Goal: Information Seeking & Learning: Learn about a topic

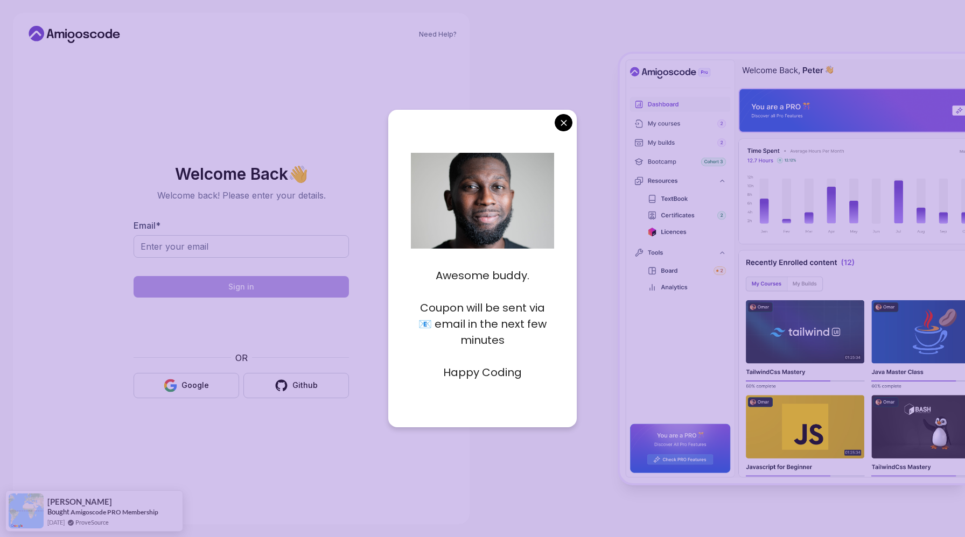
click at [557, 120] on body "Need Help? Welcome Back 👋 Welcome back! Please enter your details. Email * Sign…" at bounding box center [482, 268] width 965 height 537
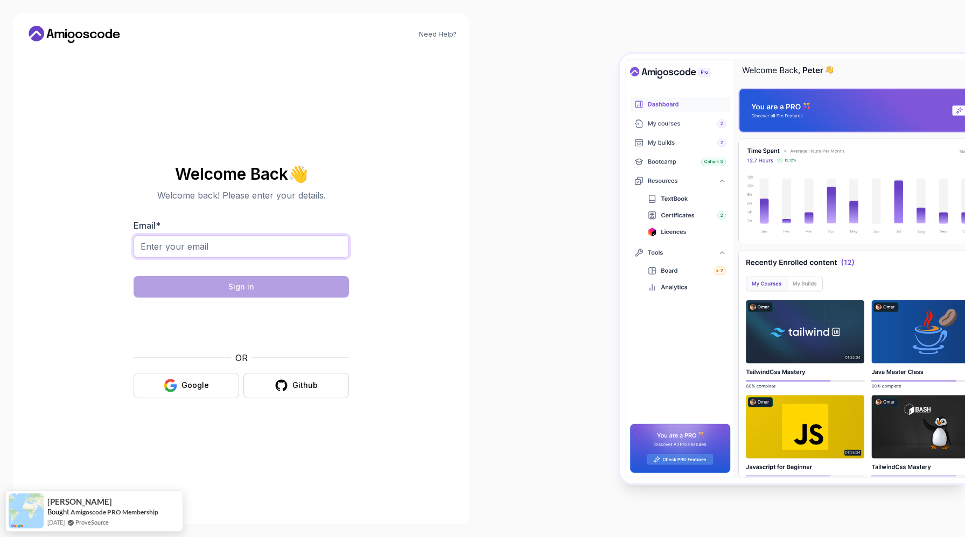
click at [170, 250] on input "Email *" at bounding box center [241, 246] width 215 height 23
type input "ngomsa.cloud@gmail.com"
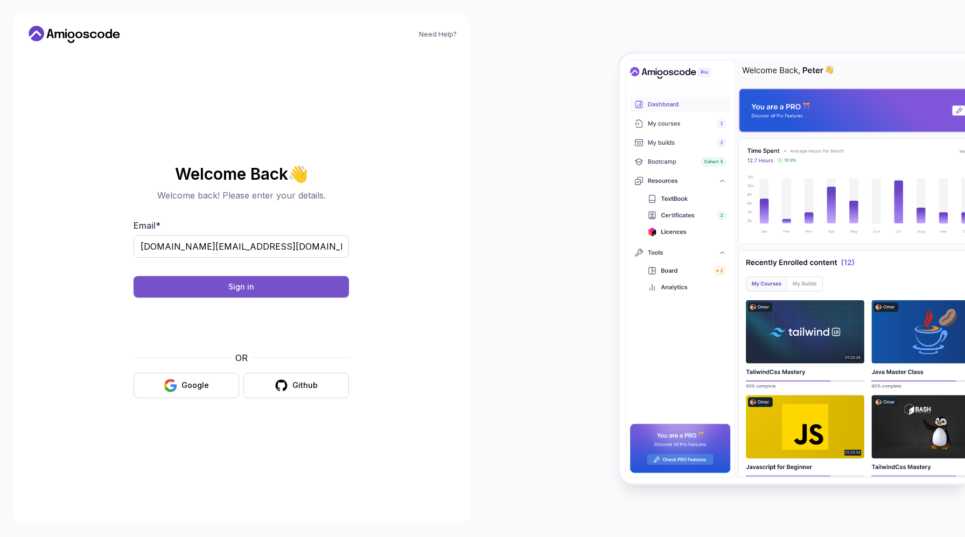
click at [238, 285] on div "Sign in" at bounding box center [241, 287] width 26 height 11
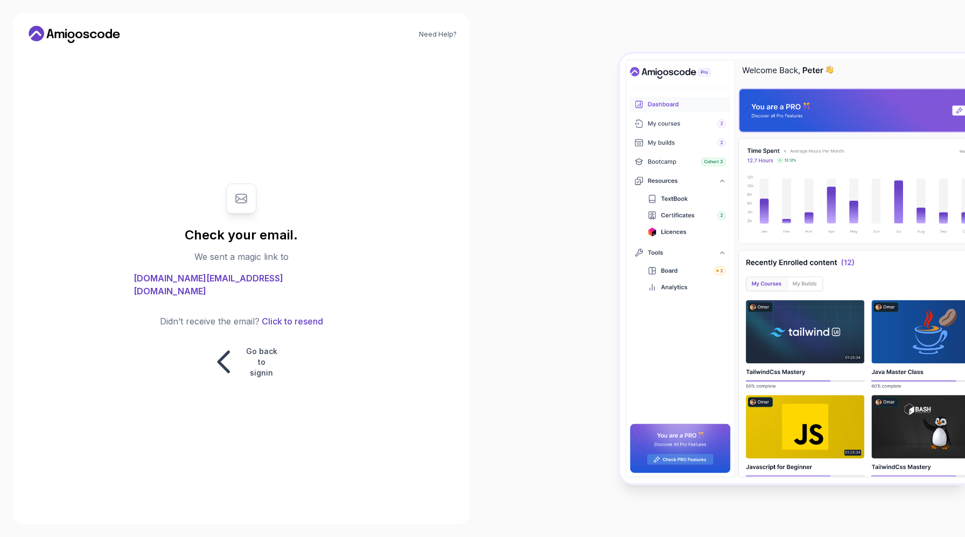
click at [89, 32] on icon at bounding box center [74, 34] width 97 height 17
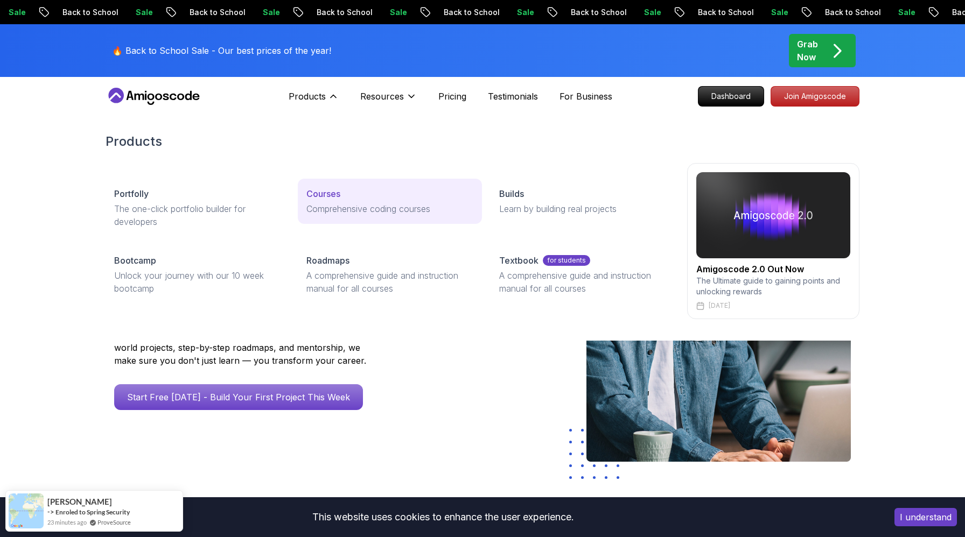
click at [336, 196] on p "Courses" at bounding box center [323, 193] width 34 height 13
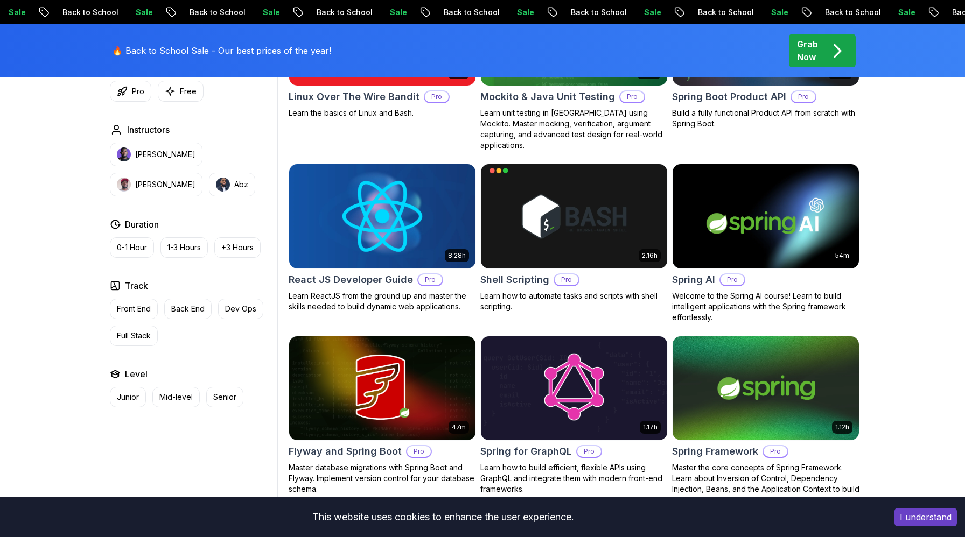
scroll to position [2454, 0]
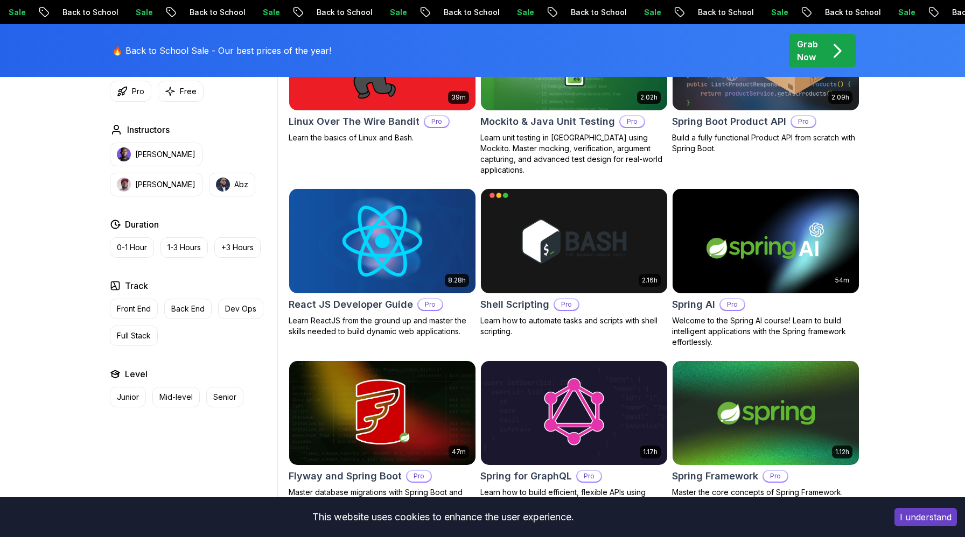
click at [366, 297] on h2 "React JS Developer Guide" at bounding box center [351, 304] width 124 height 15
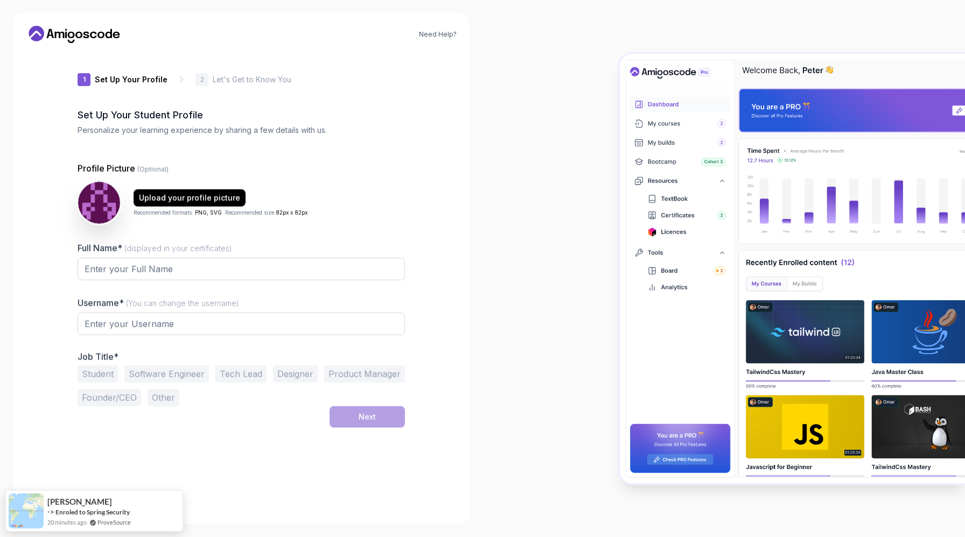
type input "fierceorca6b76f"
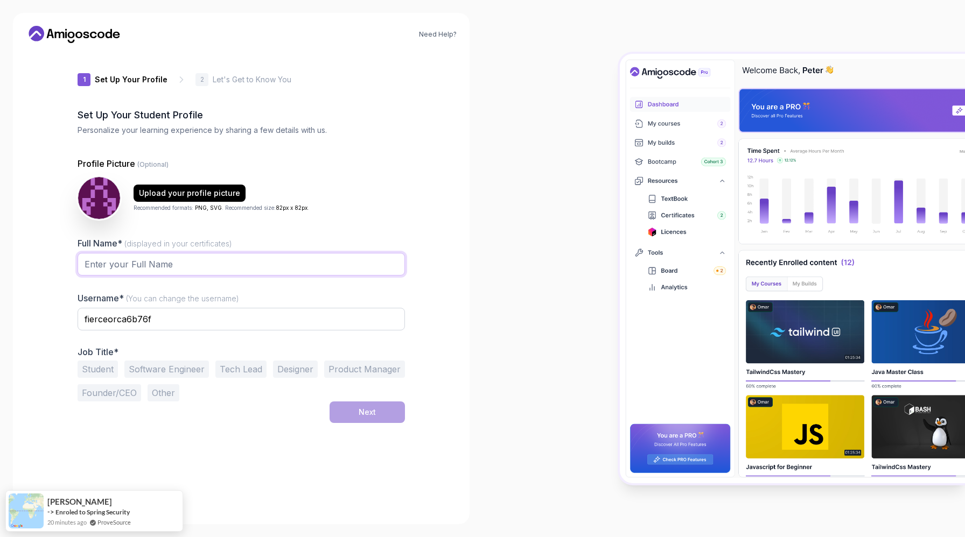
click at [284, 268] on input "Full Name* (displayed in your certificates)" at bounding box center [241, 264] width 327 height 23
type input "[PERSON_NAME]"
click at [177, 319] on input "fierceorca6b76f" at bounding box center [241, 319] width 327 height 23
type input "ngomsa"
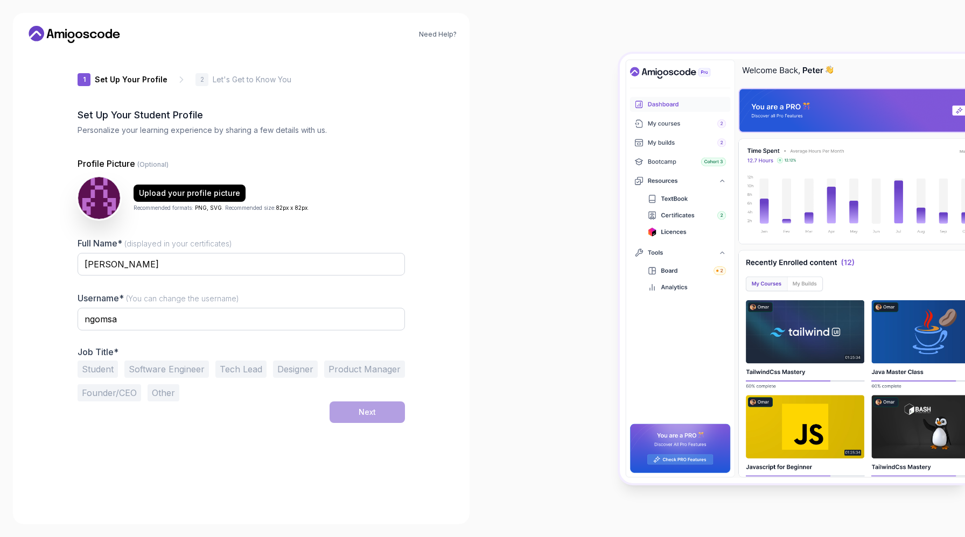
click at [433, 301] on div "Need Help? 1 Set Up Your Profile 1 Set Up Your Profile 2 Let's Get to Know You …" at bounding box center [241, 268] width 457 height 511
click at [178, 373] on button "Software Engineer" at bounding box center [166, 369] width 85 height 17
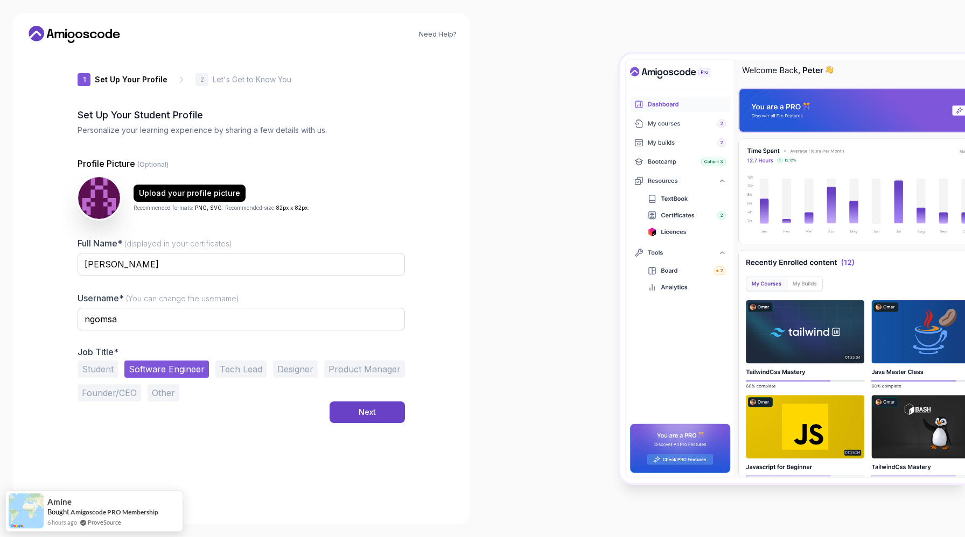
click at [231, 368] on button "Tech Lead" at bounding box center [240, 369] width 51 height 17
click at [366, 410] on div "Next" at bounding box center [367, 412] width 17 height 11
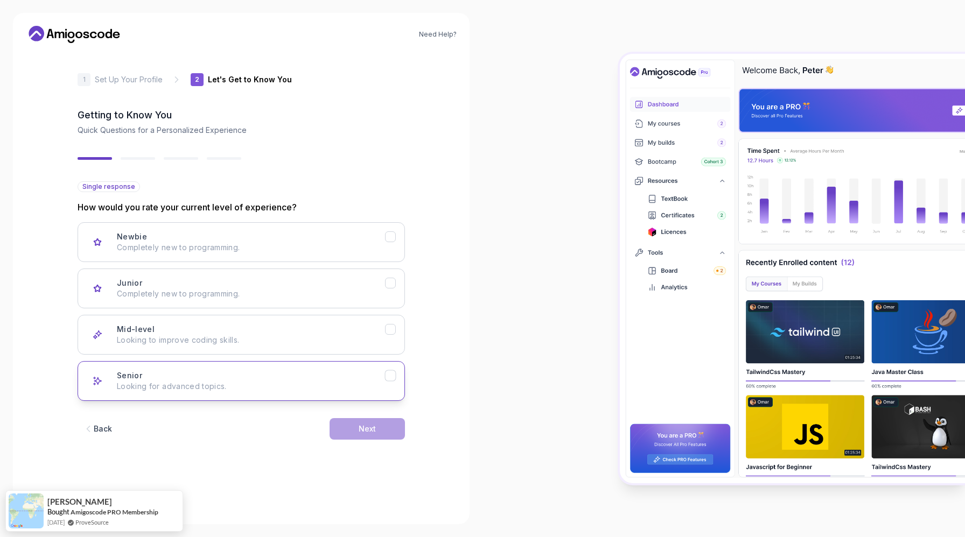
click at [391, 376] on icon "Senior" at bounding box center [390, 376] width 10 height 10
click at [392, 332] on icon "Mid-level" at bounding box center [390, 330] width 10 height 10
click at [390, 379] on icon "Senior" at bounding box center [390, 376] width 10 height 10
click at [368, 432] on div "Next" at bounding box center [367, 429] width 17 height 11
click at [396, 381] on button "Full Stack Dev Java, Spring Boot, JS, React, AWS, Docker, Kubernetes" at bounding box center [241, 381] width 327 height 40
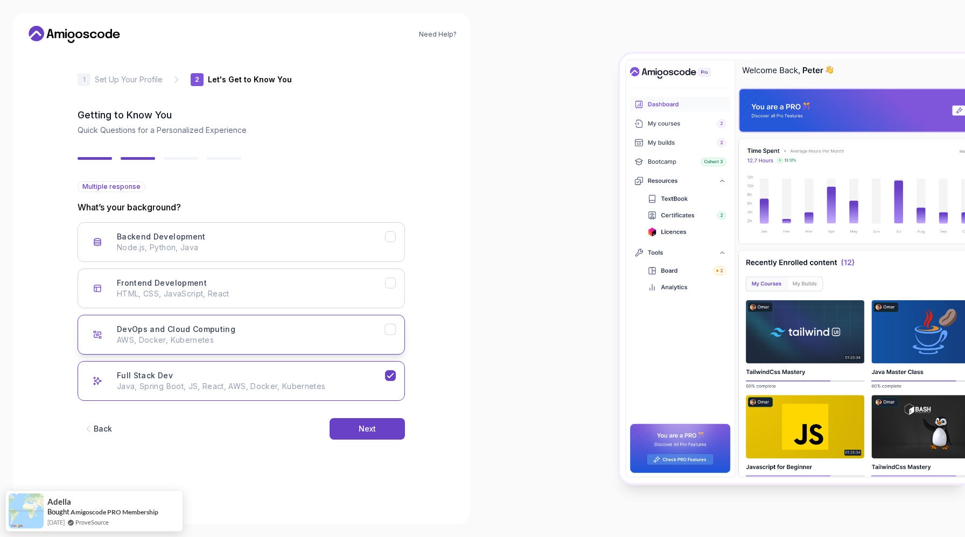
click at [396, 332] on button "DevOps and Cloud Computing AWS, Docker, Kubernetes" at bounding box center [241, 335] width 327 height 40
click at [390, 286] on icon "Frontend Development" at bounding box center [390, 283] width 10 height 10
click at [393, 240] on icon "Backend Development" at bounding box center [390, 237] width 10 height 10
click at [374, 426] on div "Next" at bounding box center [367, 429] width 17 height 11
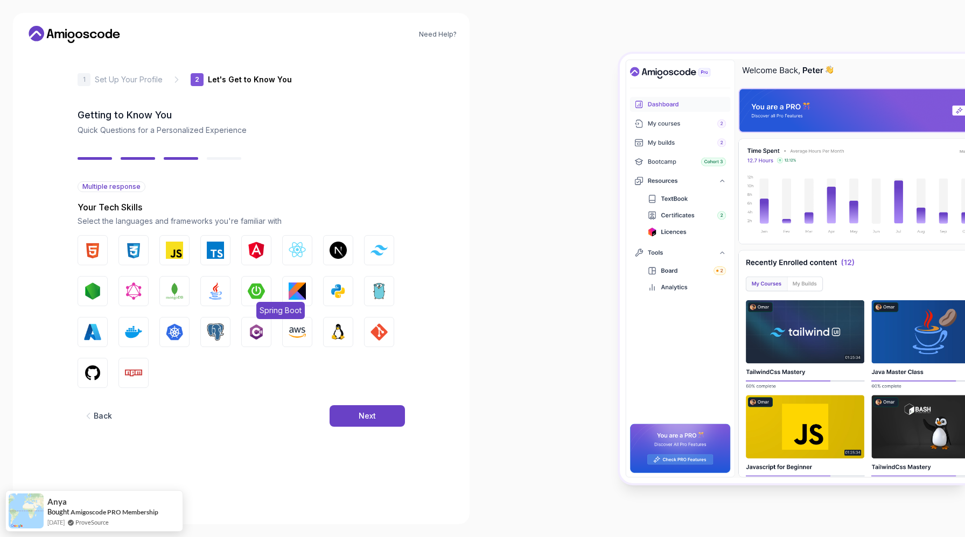
click at [259, 290] on img "button" at bounding box center [256, 291] width 17 height 17
click at [219, 291] on img "button" at bounding box center [215, 291] width 17 height 17
click at [179, 331] on img "button" at bounding box center [174, 332] width 17 height 17
click at [140, 331] on img "button" at bounding box center [133, 332] width 17 height 17
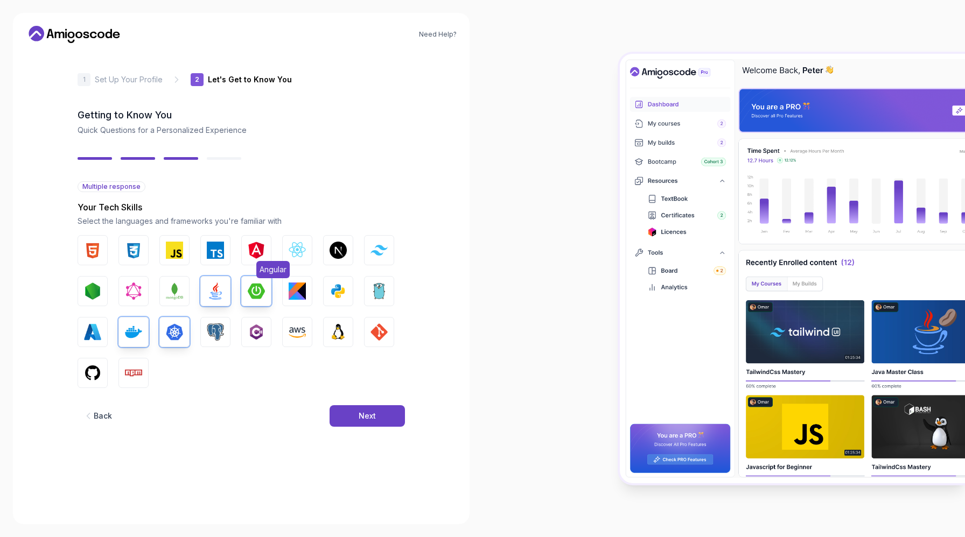
click at [258, 251] on img "button" at bounding box center [256, 250] width 17 height 17
click at [219, 251] on img "button" at bounding box center [215, 250] width 17 height 17
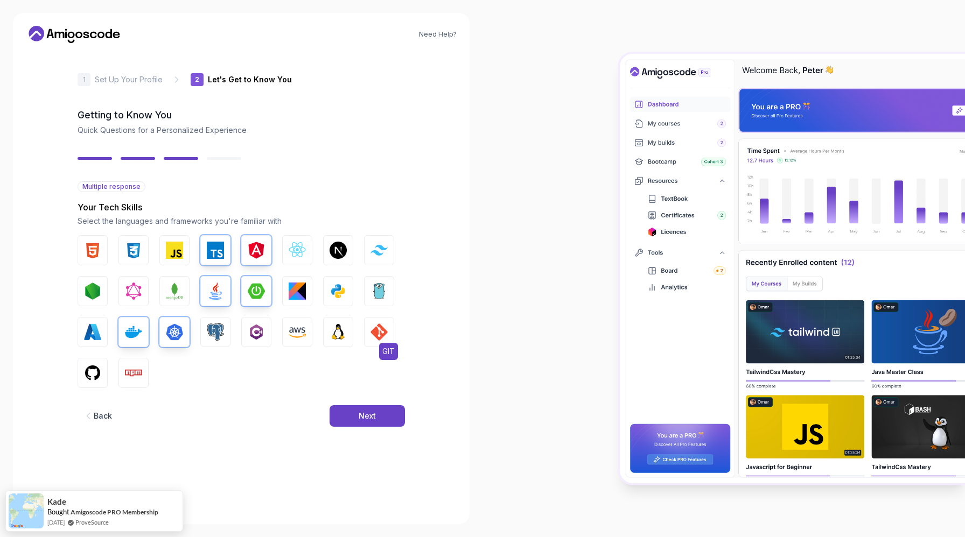
click at [377, 329] on img "button" at bounding box center [378, 332] width 17 height 17
click at [304, 332] on img "button" at bounding box center [297, 332] width 17 height 17
click at [97, 367] on img "button" at bounding box center [92, 372] width 17 height 17
click at [362, 412] on div "Next" at bounding box center [367, 416] width 17 height 11
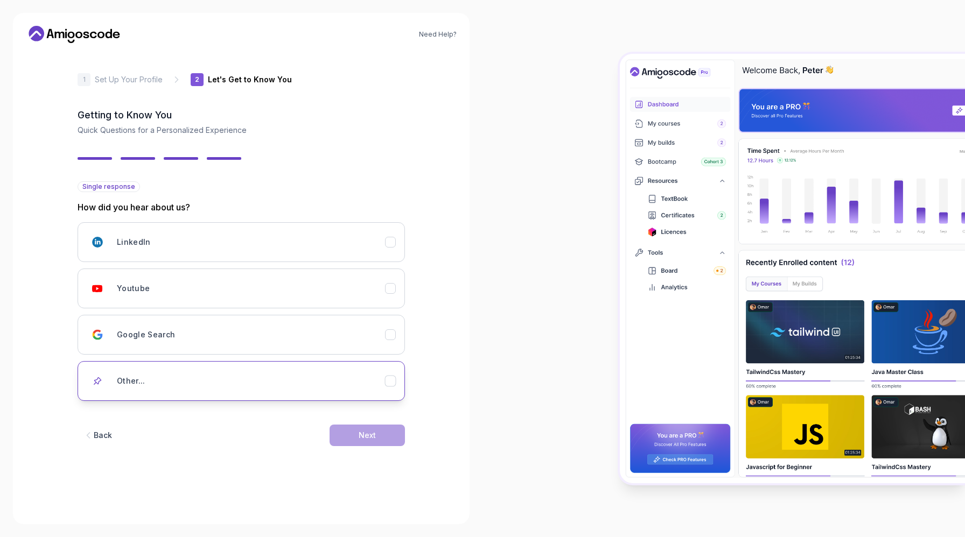
click at [391, 384] on icon "Other..." at bounding box center [390, 381] width 10 height 10
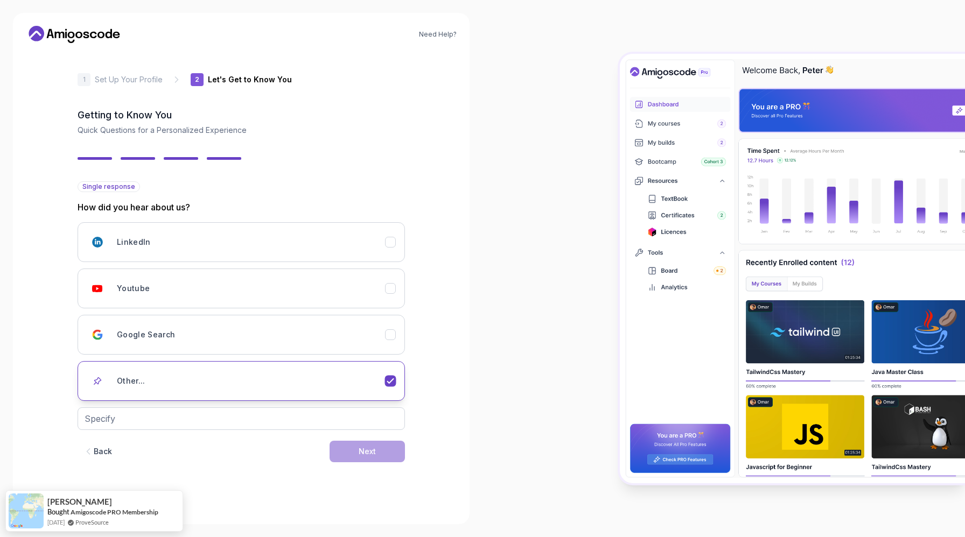
click at [392, 378] on icon "Other..." at bounding box center [390, 381] width 10 height 10
click at [389, 249] on button "LinkedIn" at bounding box center [241, 242] width 327 height 40
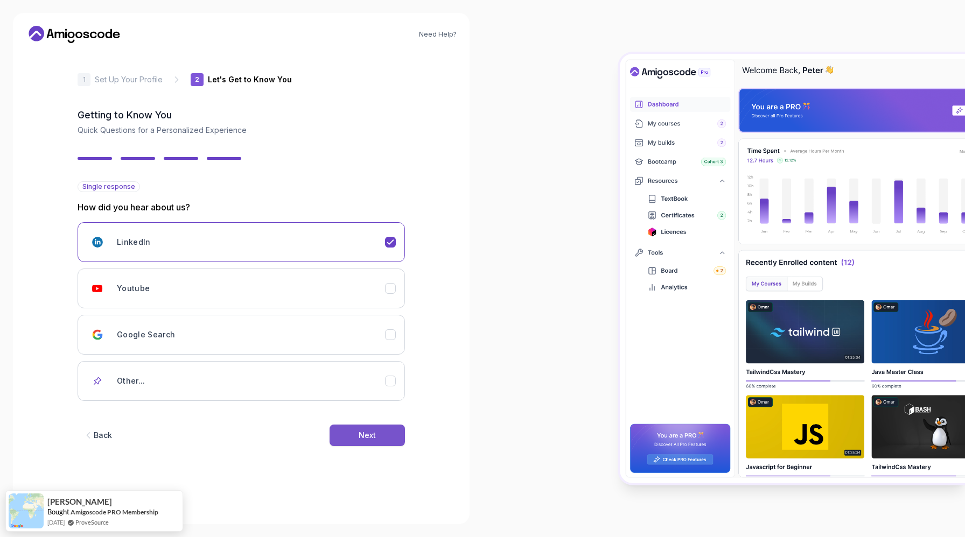
click at [371, 432] on div "Next" at bounding box center [367, 435] width 17 height 11
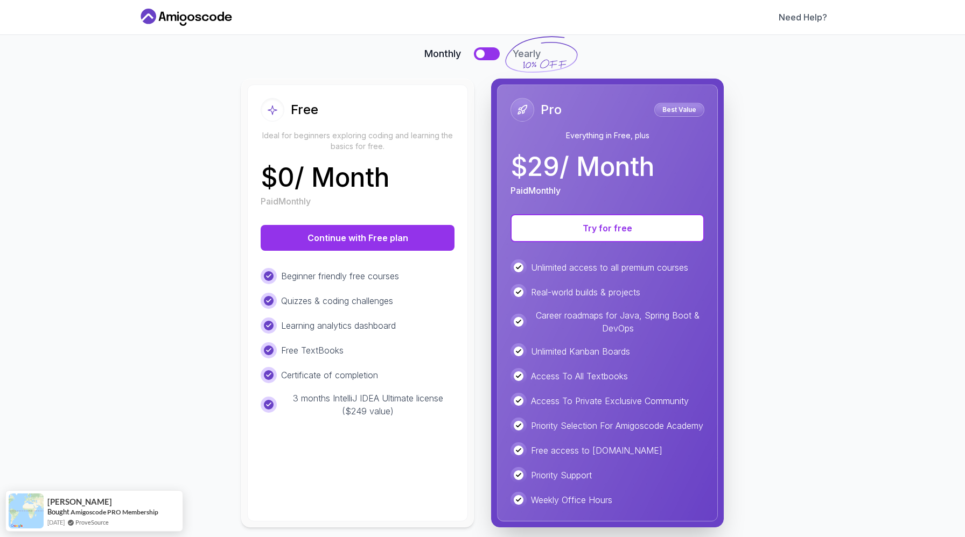
scroll to position [99, 0]
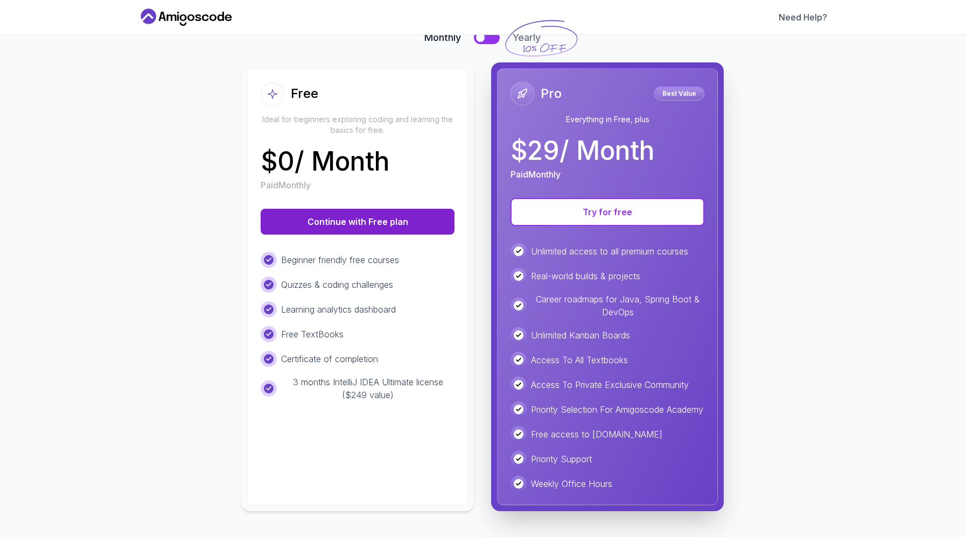
click at [345, 209] on button "Continue with Free plan" at bounding box center [358, 222] width 194 height 26
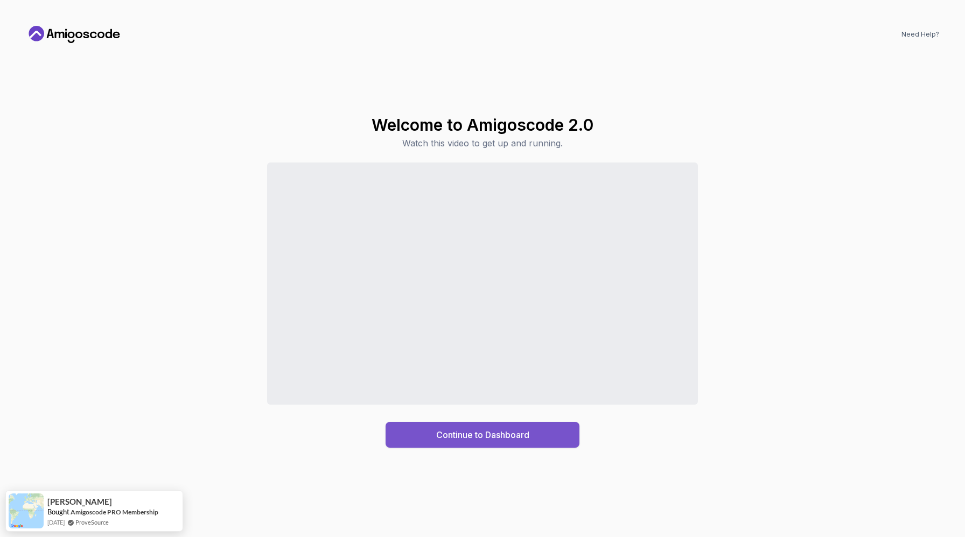
click at [482, 433] on div "Continue to Dashboard" at bounding box center [482, 435] width 93 height 13
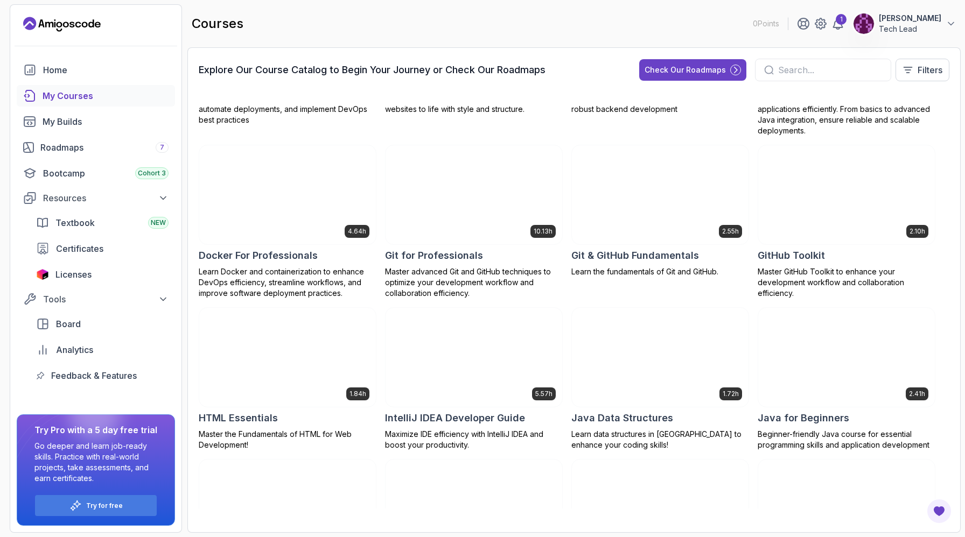
scroll to position [305, 0]
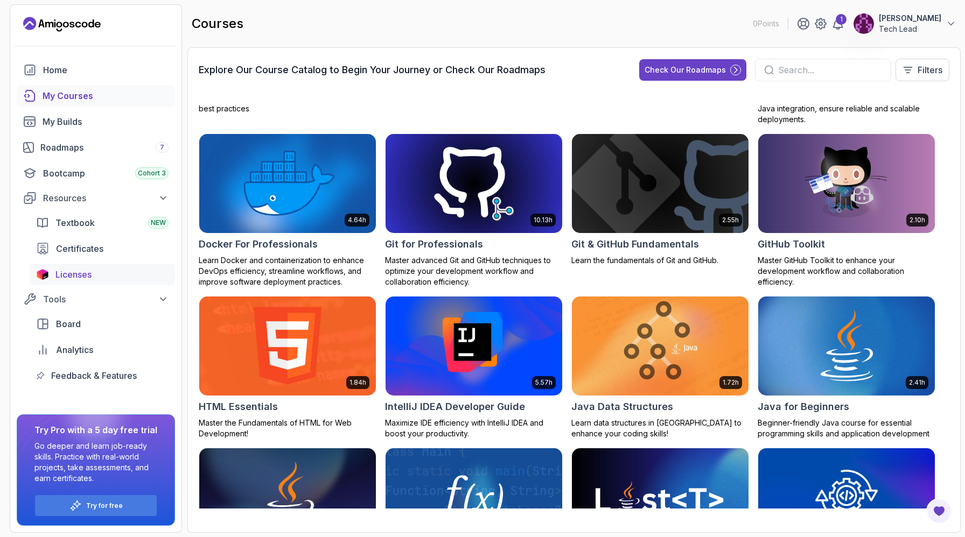
click at [87, 269] on span "Licenses" at bounding box center [73, 274] width 36 height 13
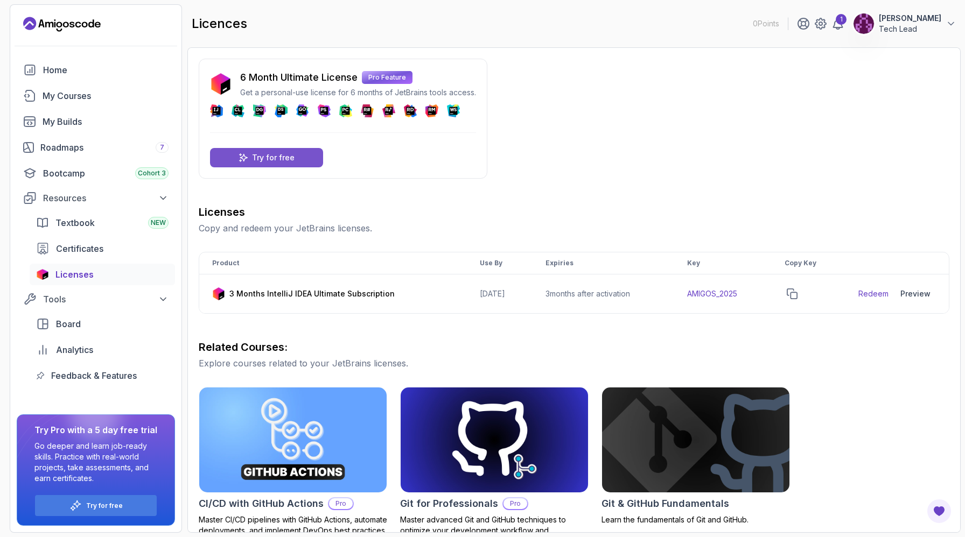
click at [265, 157] on p "Try for free" at bounding box center [273, 157] width 43 height 11
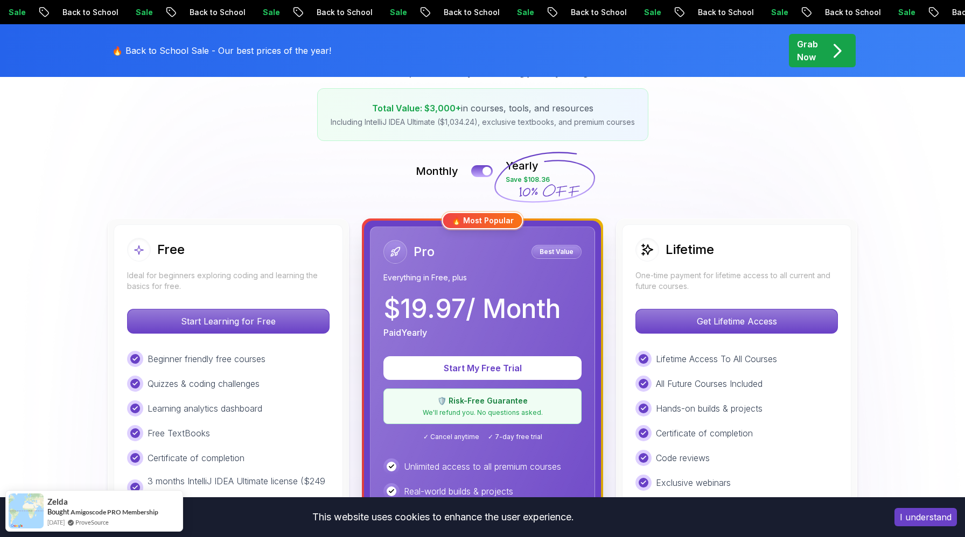
scroll to position [178, 0]
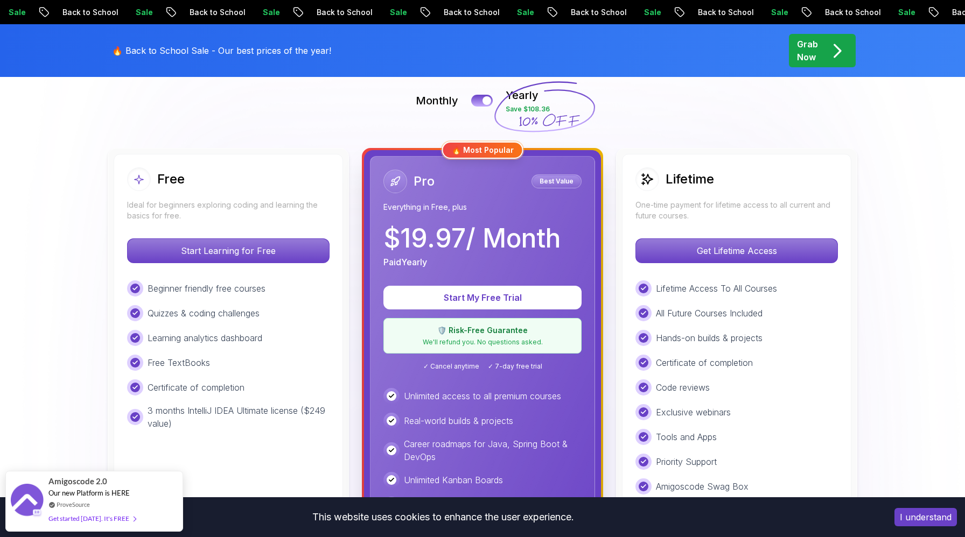
scroll to position [244, 0]
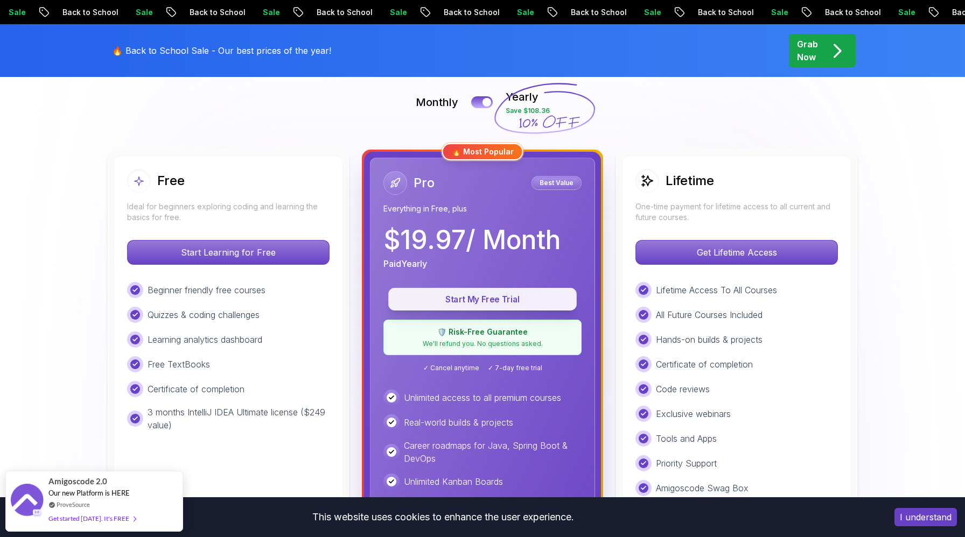
click at [471, 299] on p "Start My Free Trial" at bounding box center [483, 299] width 164 height 12
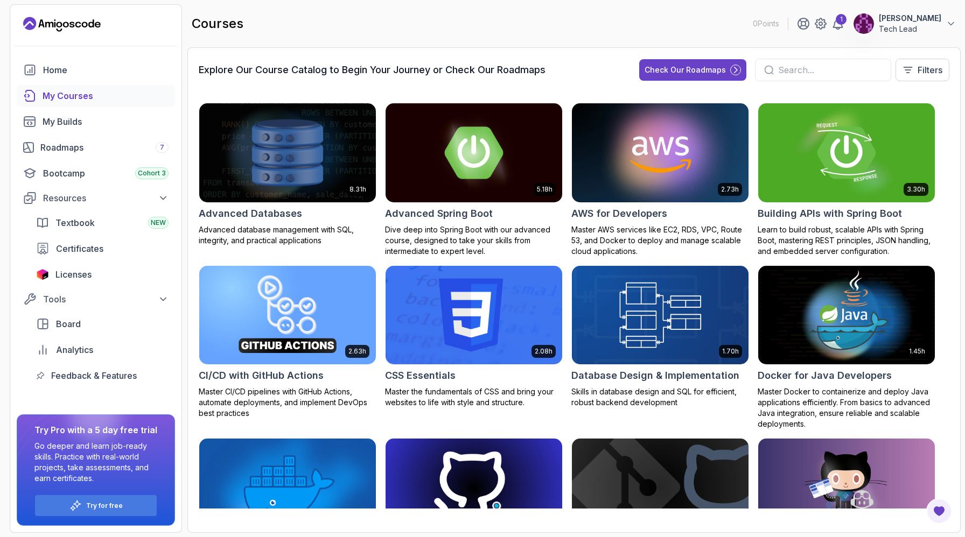
click at [77, 95] on div "My Courses" at bounding box center [106, 95] width 126 height 13
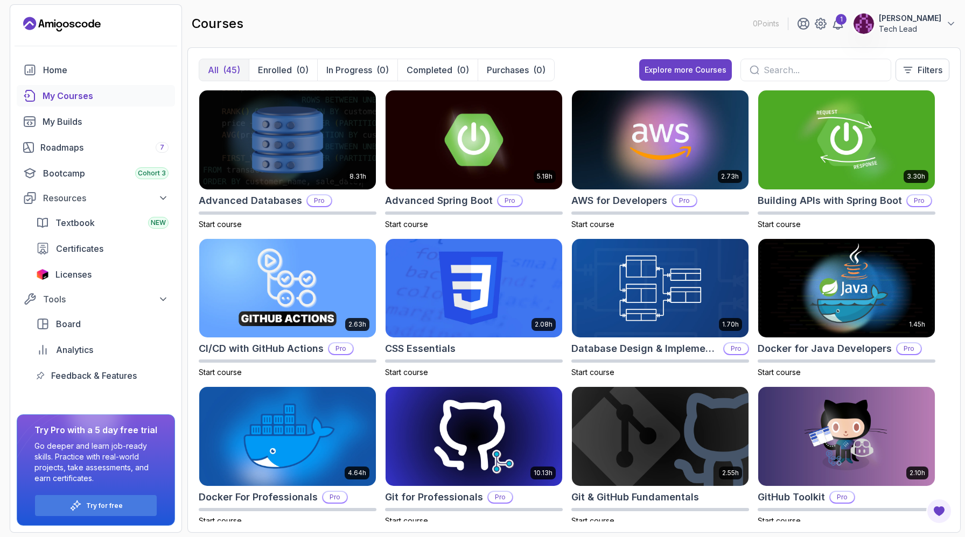
click at [774, 74] on input "text" at bounding box center [822, 70] width 118 height 13
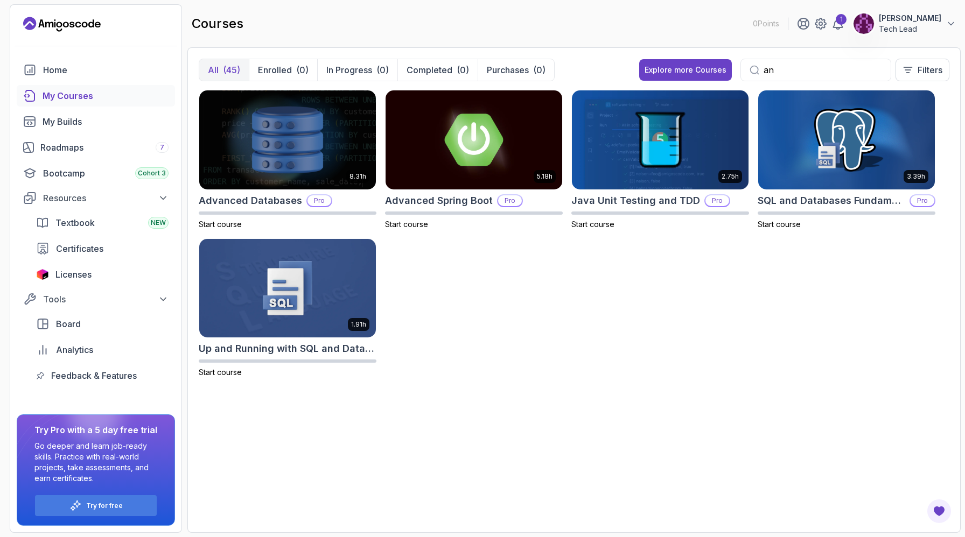
type input "a"
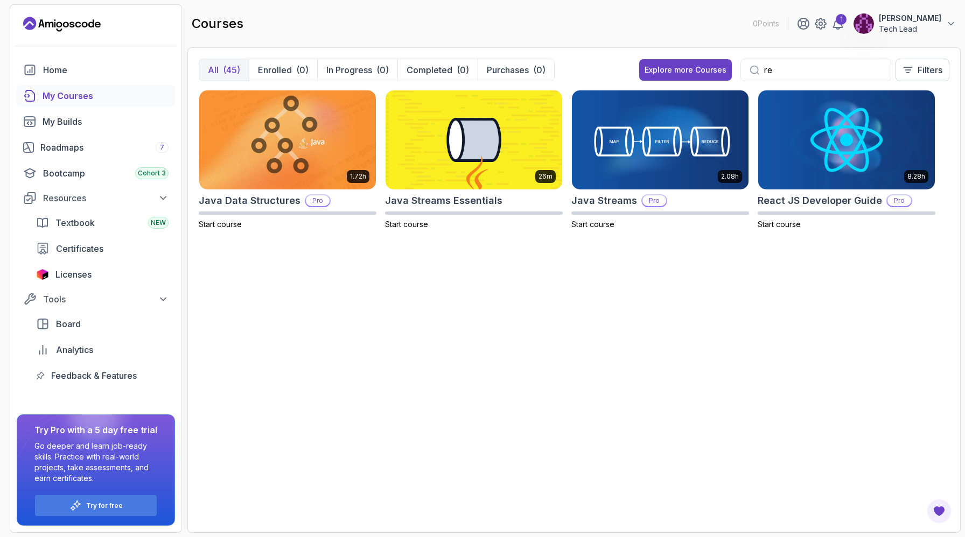
type input "r"
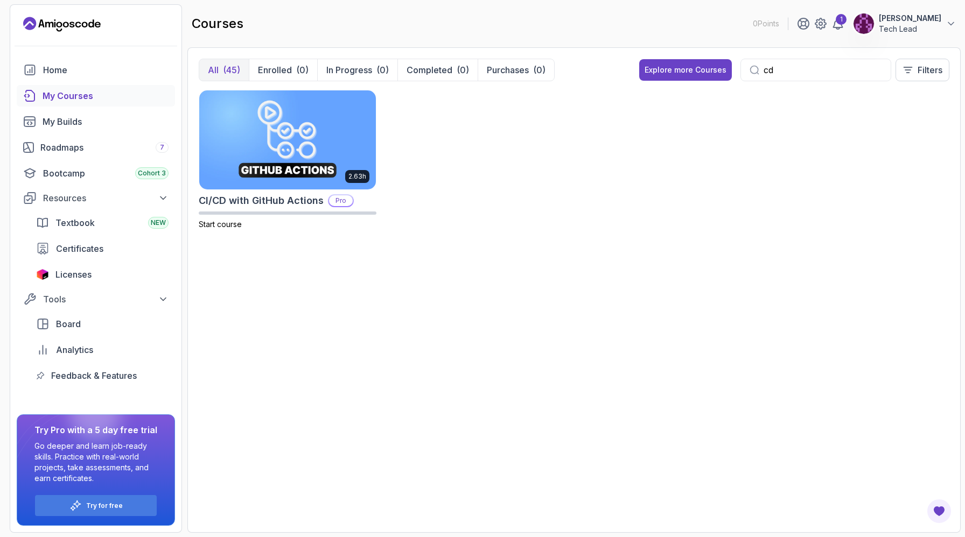
type input "c"
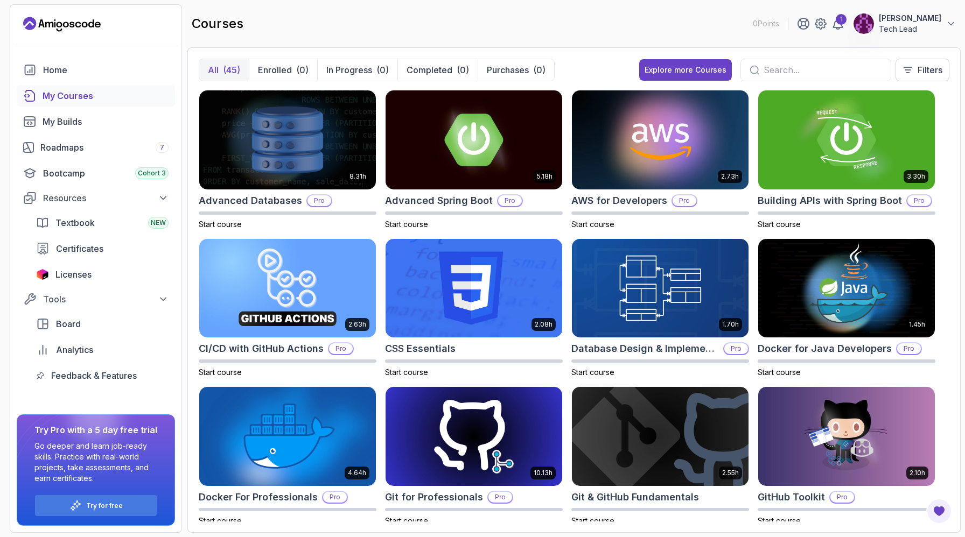
type input "s"
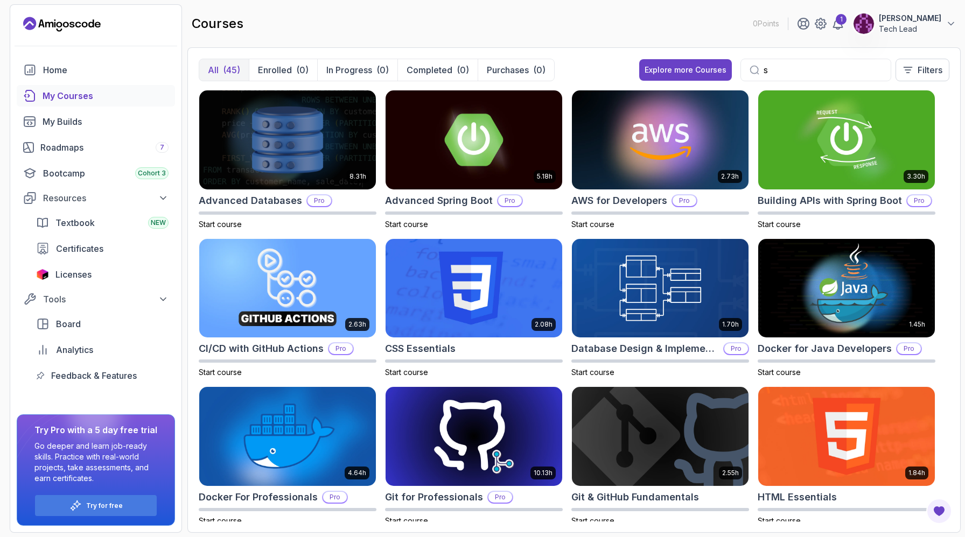
type input "ss"
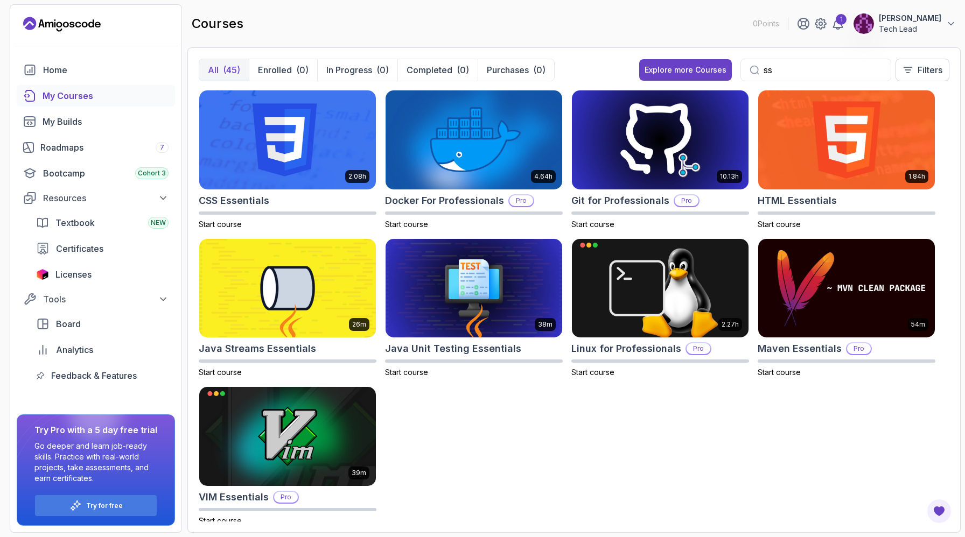
click at [810, 69] on input "ss" at bounding box center [822, 70] width 118 height 13
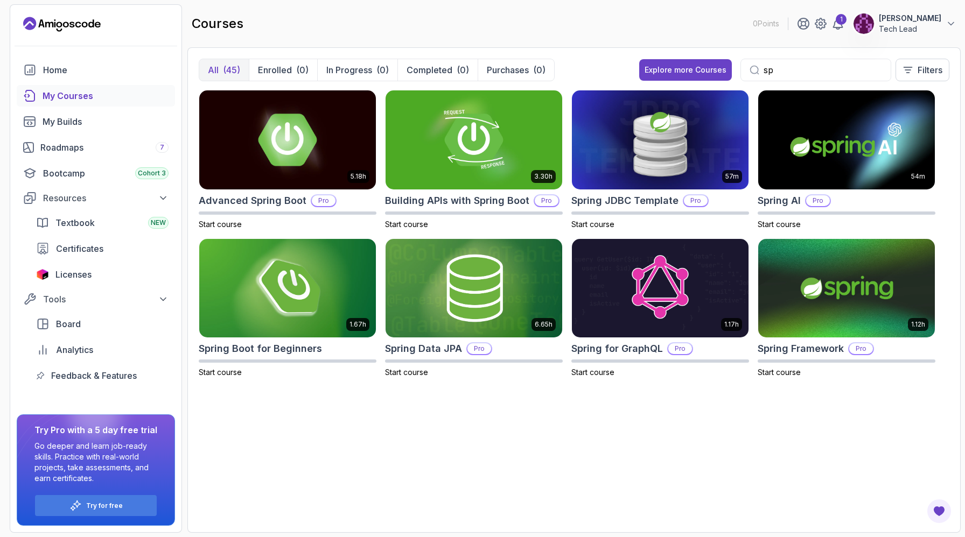
type input "s"
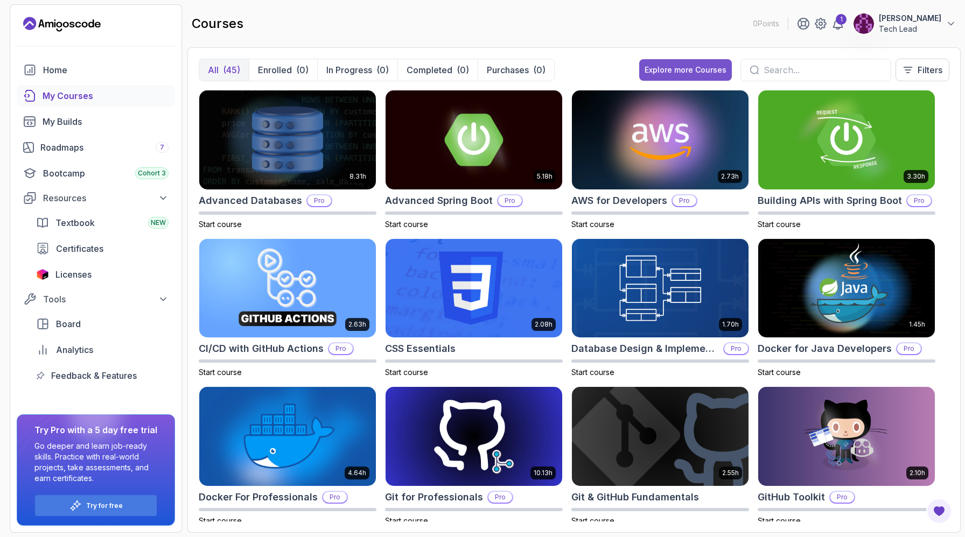
click at [697, 72] on div "Explore more Courses" at bounding box center [685, 70] width 82 height 11
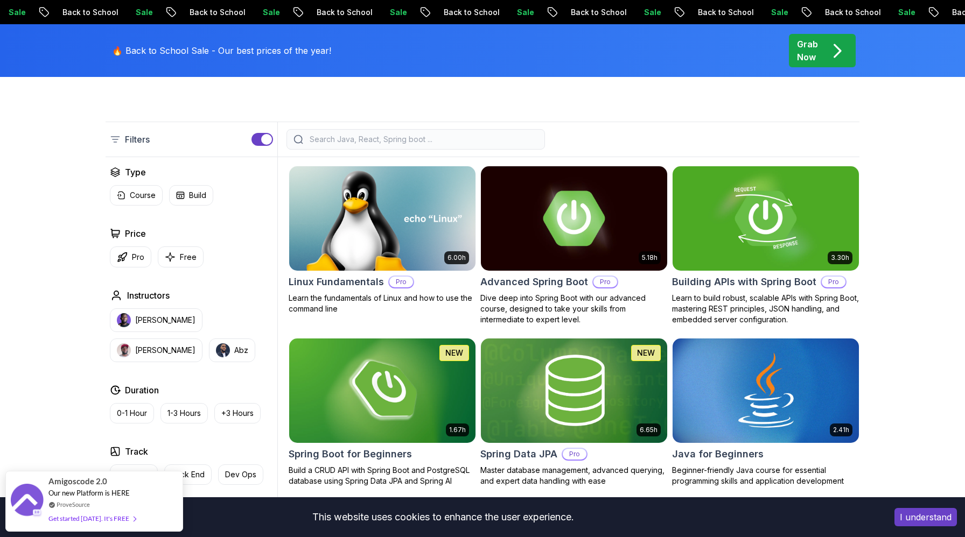
scroll to position [292, 0]
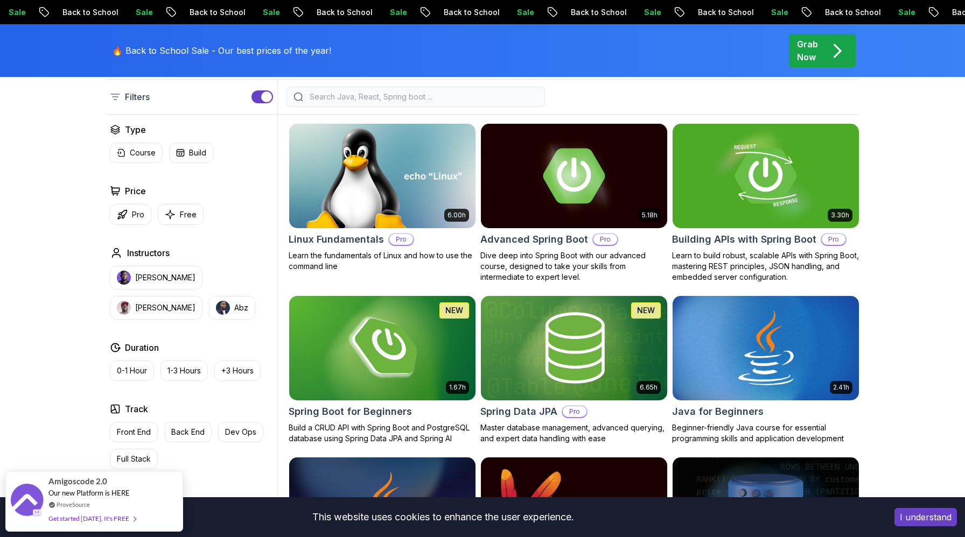
click at [332, 101] on input "search" at bounding box center [422, 97] width 230 height 11
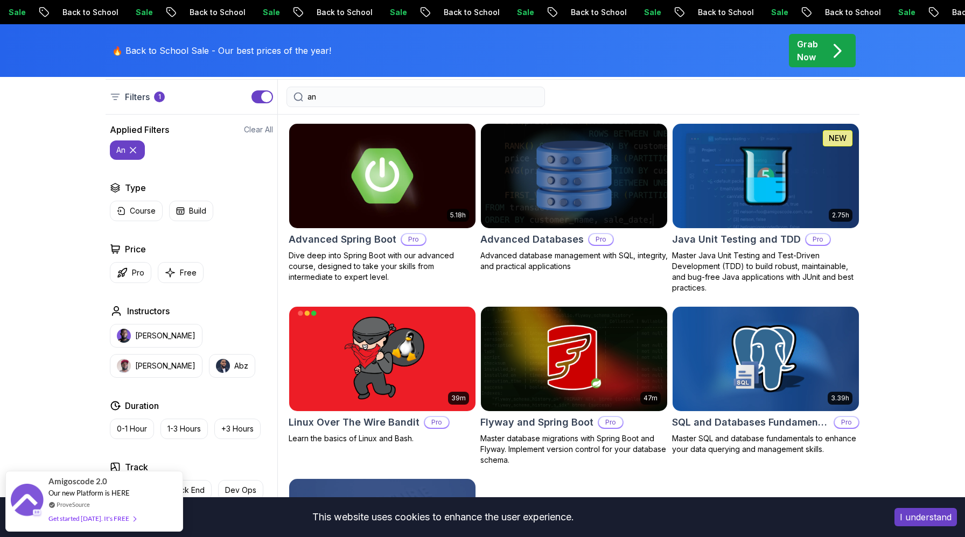
type input "a"
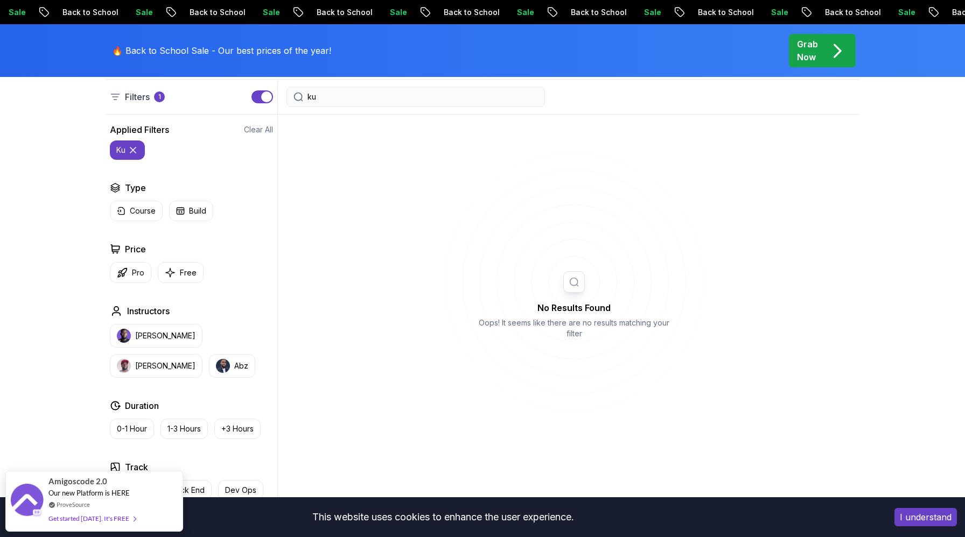
type input "k"
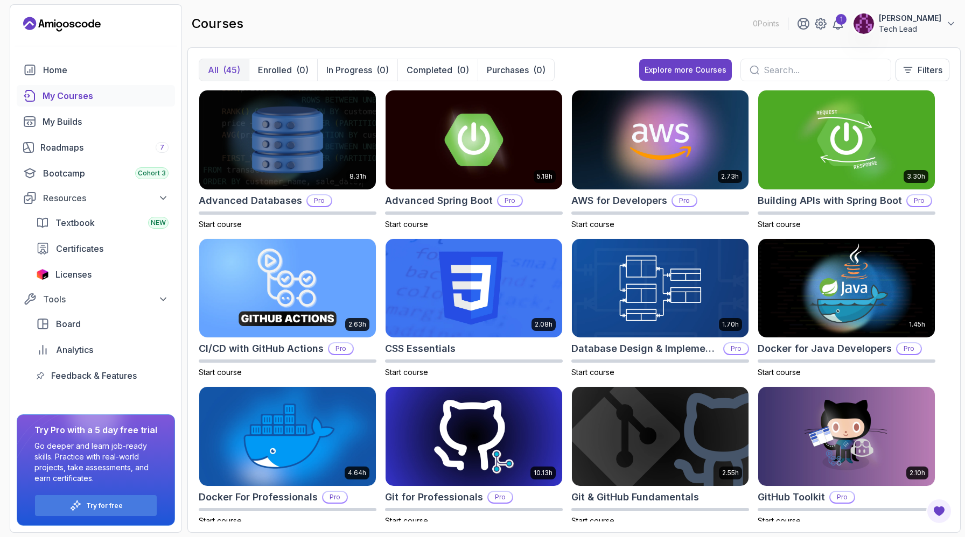
click at [782, 69] on input "text" at bounding box center [822, 70] width 118 height 13
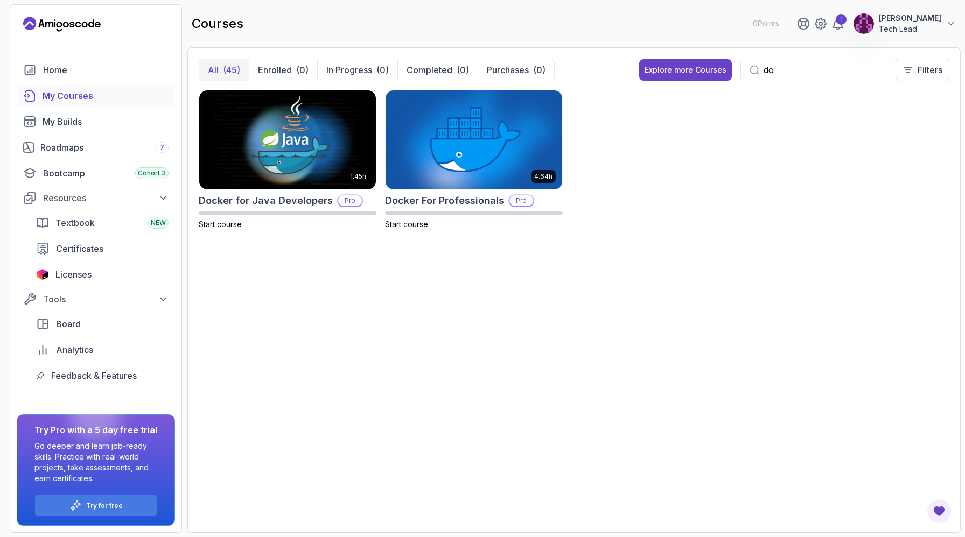
type input "d"
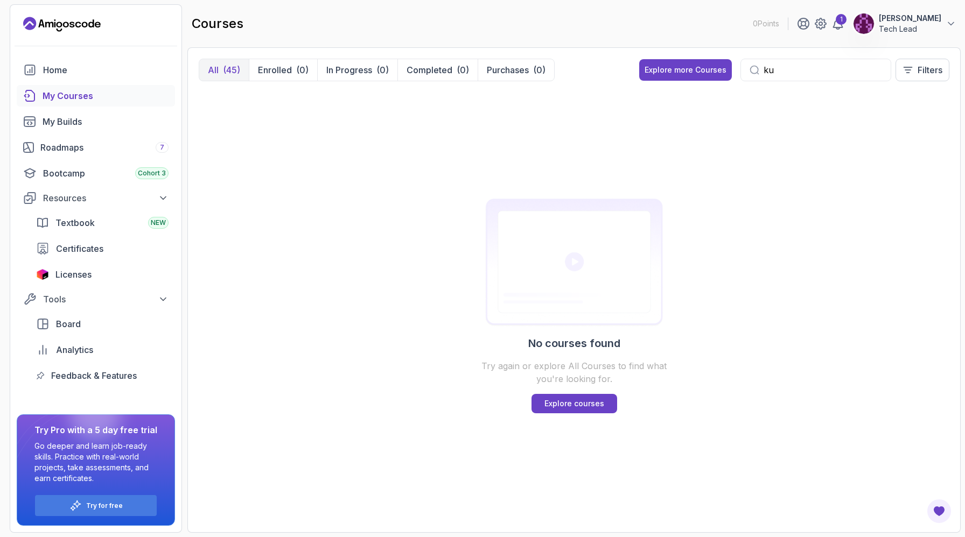
type input "k"
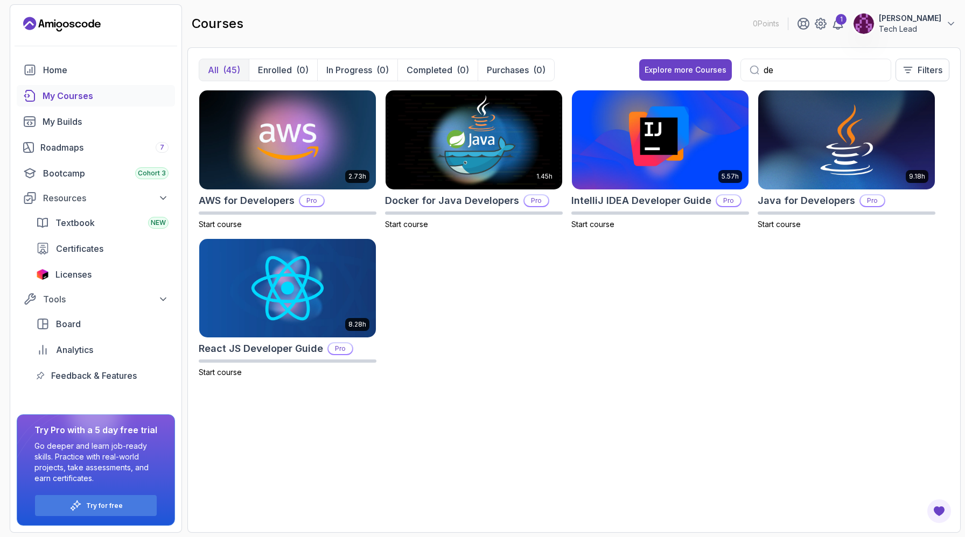
type input "d"
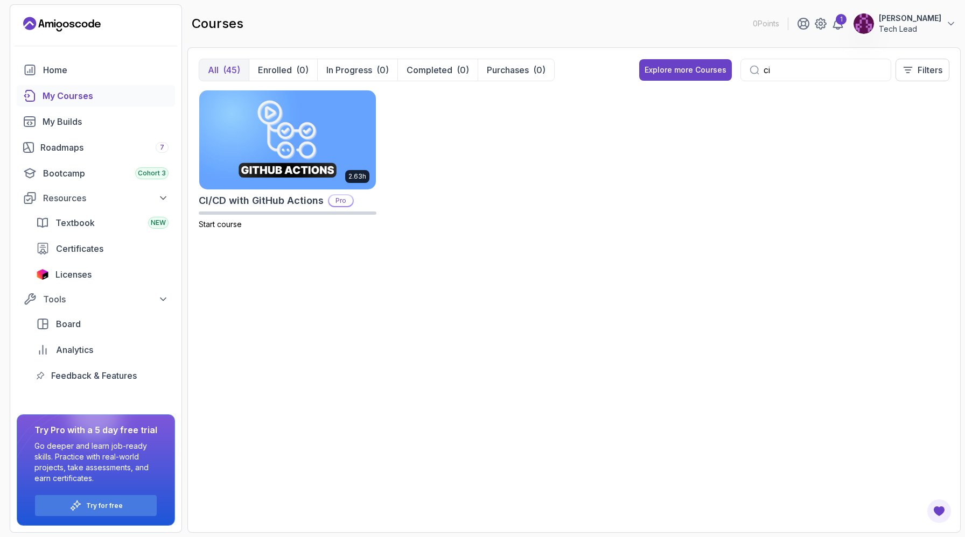
type input "c"
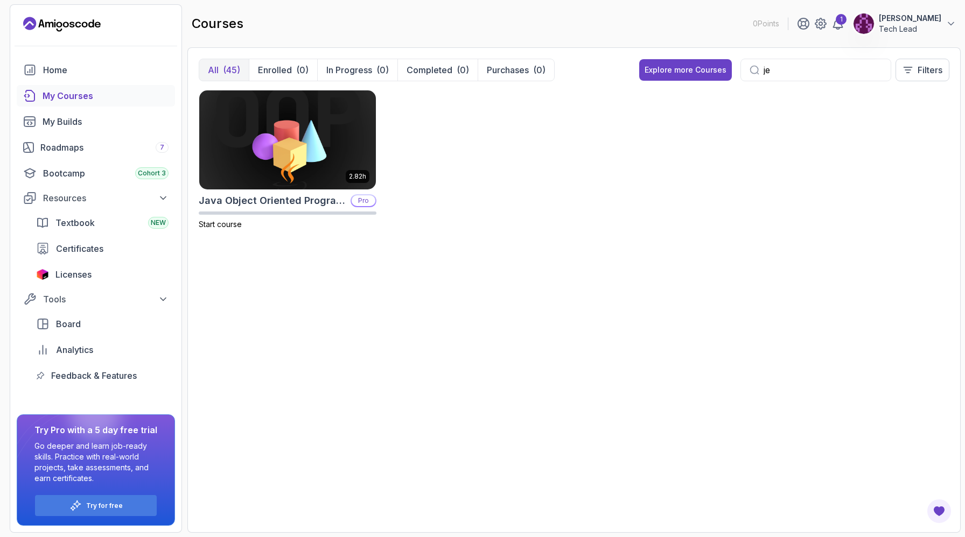
type input "j"
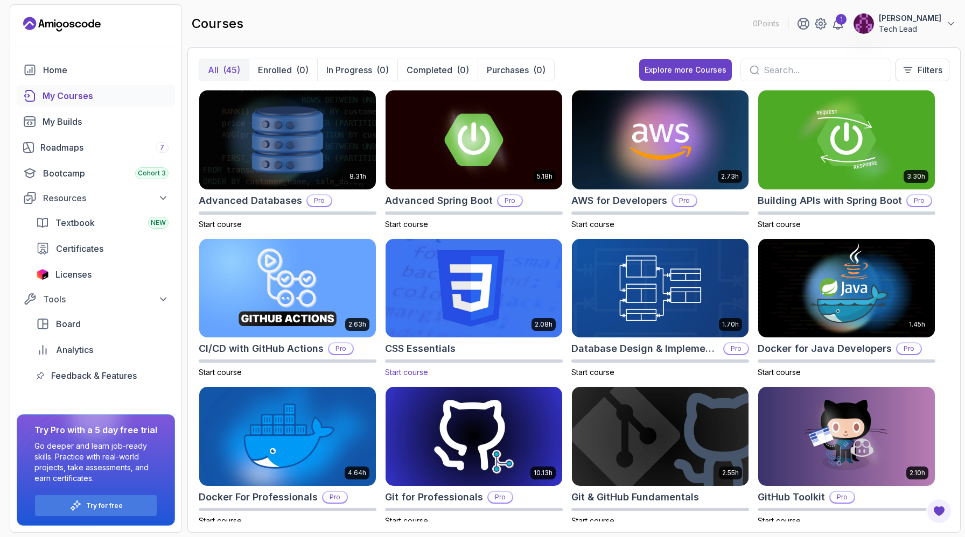
click at [422, 351] on h2 "CSS Essentials" at bounding box center [420, 348] width 71 height 15
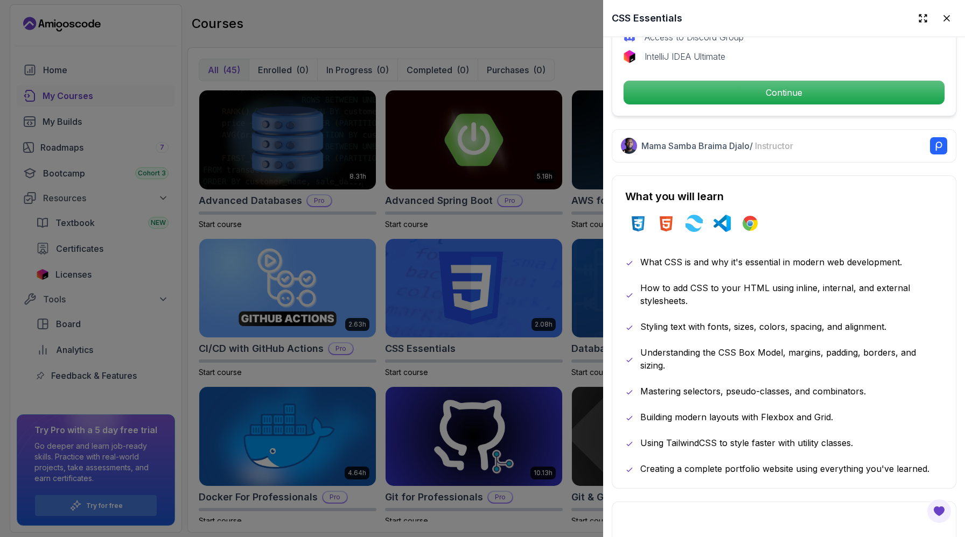
scroll to position [134, 0]
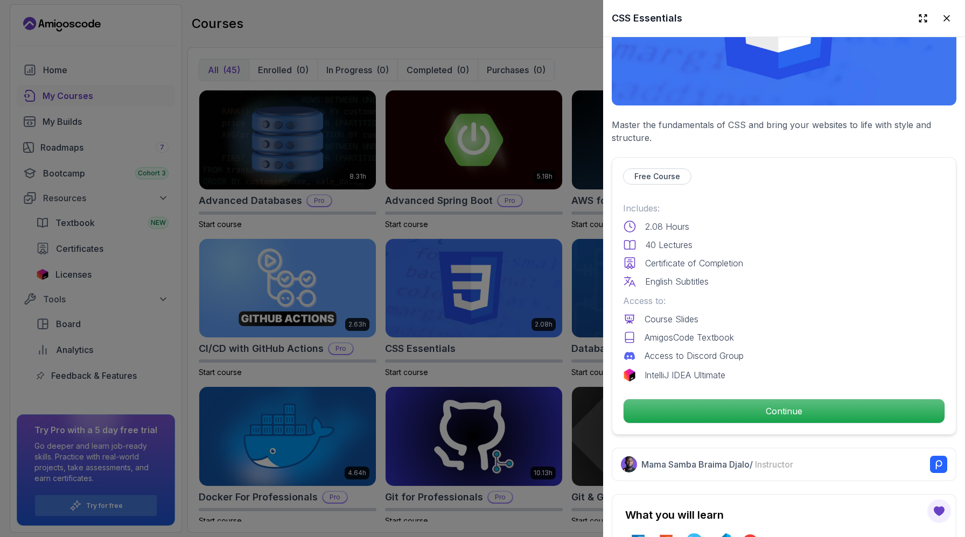
click at [522, 231] on div at bounding box center [482, 268] width 965 height 537
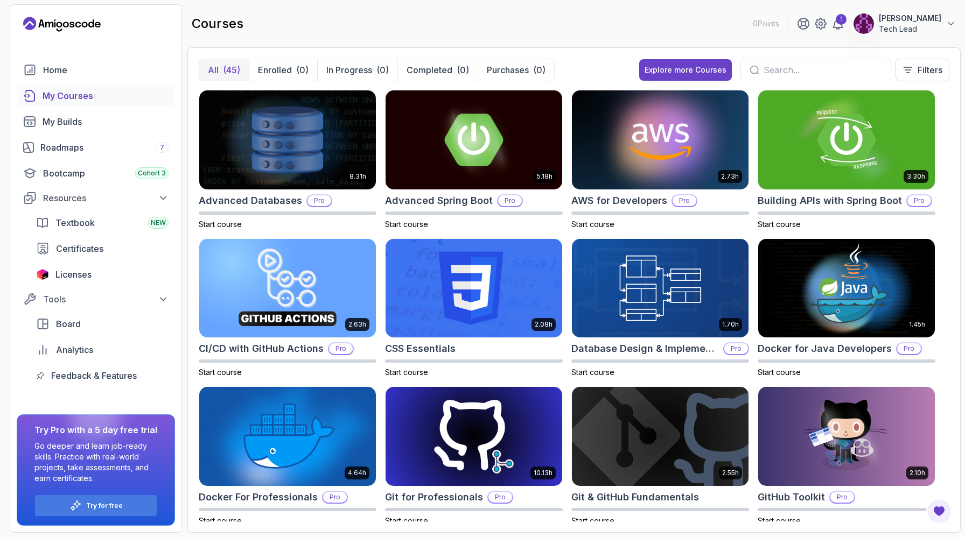
click at [801, 68] on input "text" at bounding box center [822, 70] width 118 height 13
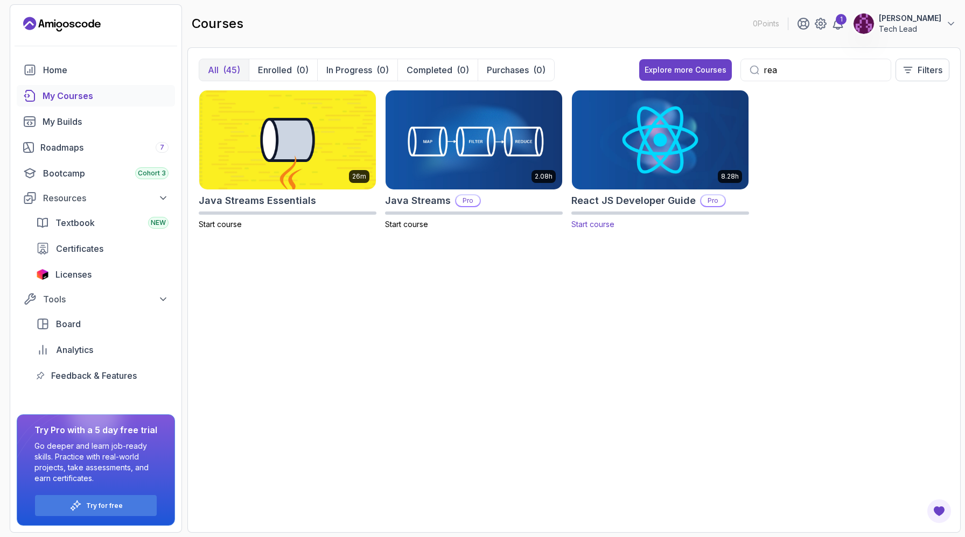
type input "rea"
click at [641, 194] on h2 "React JS Developer Guide" at bounding box center [633, 200] width 124 height 15
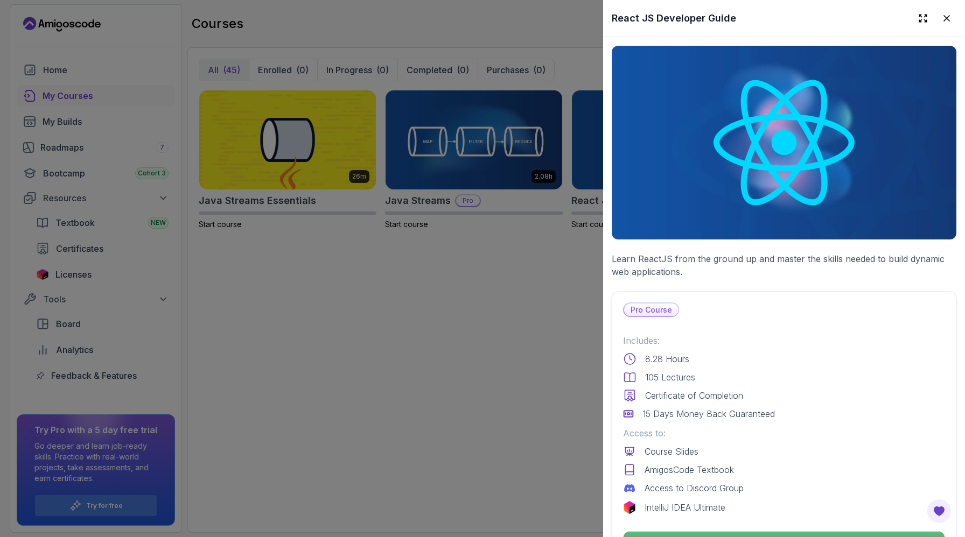
click at [544, 231] on div at bounding box center [482, 268] width 965 height 537
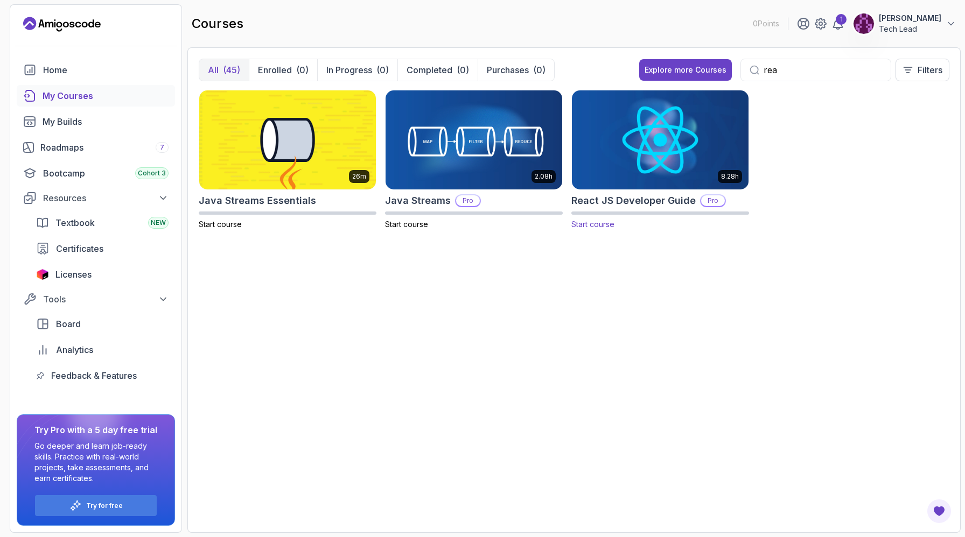
click at [579, 205] on h2 "React JS Developer Guide" at bounding box center [633, 200] width 124 height 15
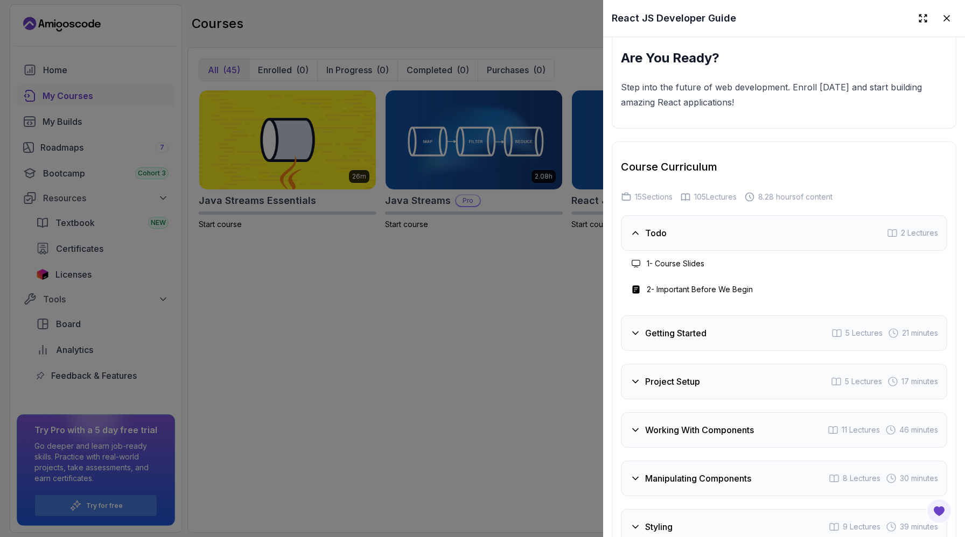
scroll to position [1830, 0]
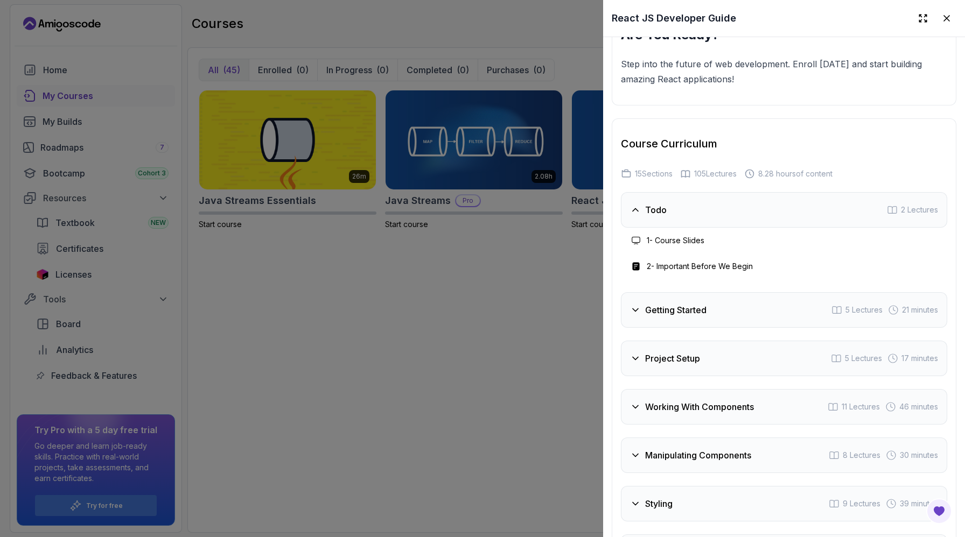
click at [681, 246] on h3 "1 - Course Slides" at bounding box center [676, 240] width 58 height 11
click at [689, 272] on h3 "2 - Important Before We Begin" at bounding box center [700, 266] width 106 height 11
click at [683, 317] on h3 "Getting Started" at bounding box center [675, 310] width 61 height 13
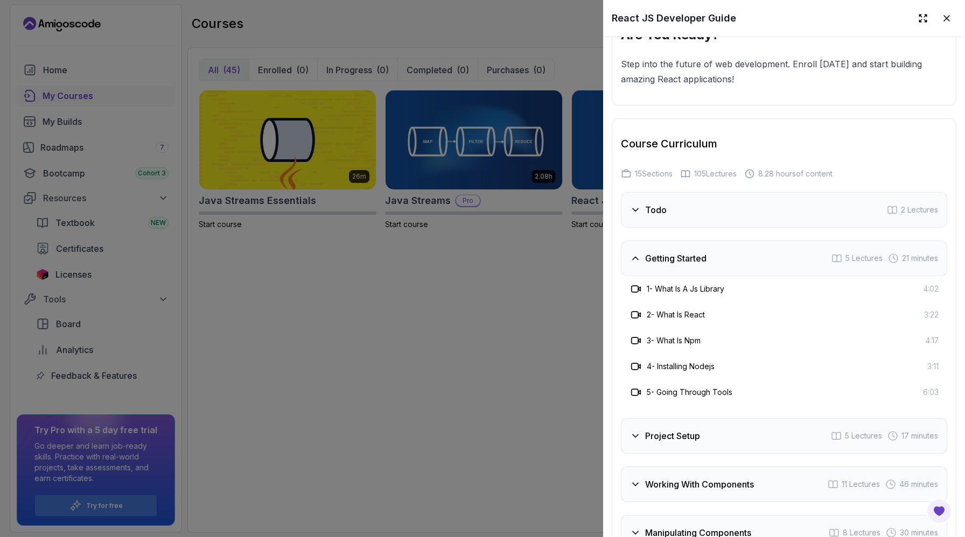
click at [683, 294] on h3 "1 - What Is A Js Library" at bounding box center [686, 289] width 78 height 11
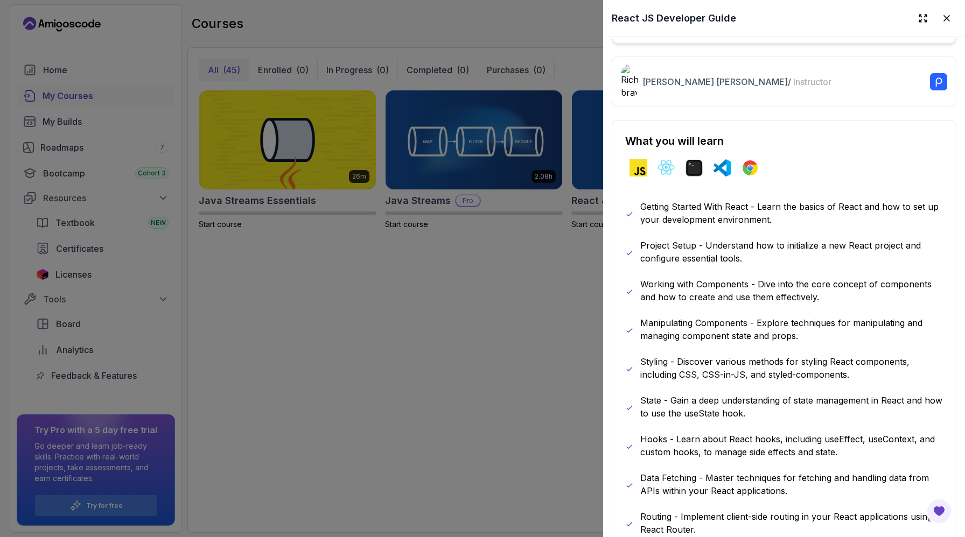
scroll to position [0, 0]
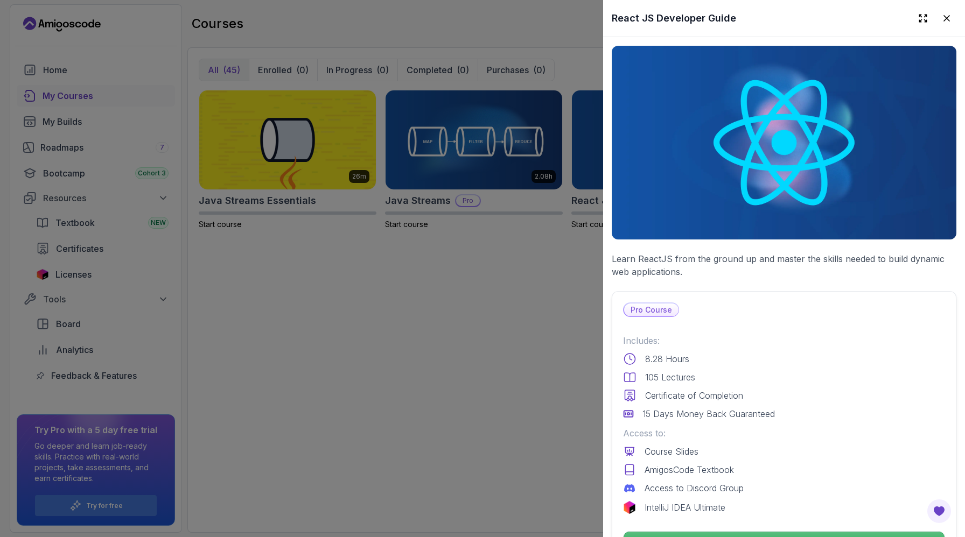
click at [649, 309] on p "Pro Course" at bounding box center [651, 310] width 54 height 13
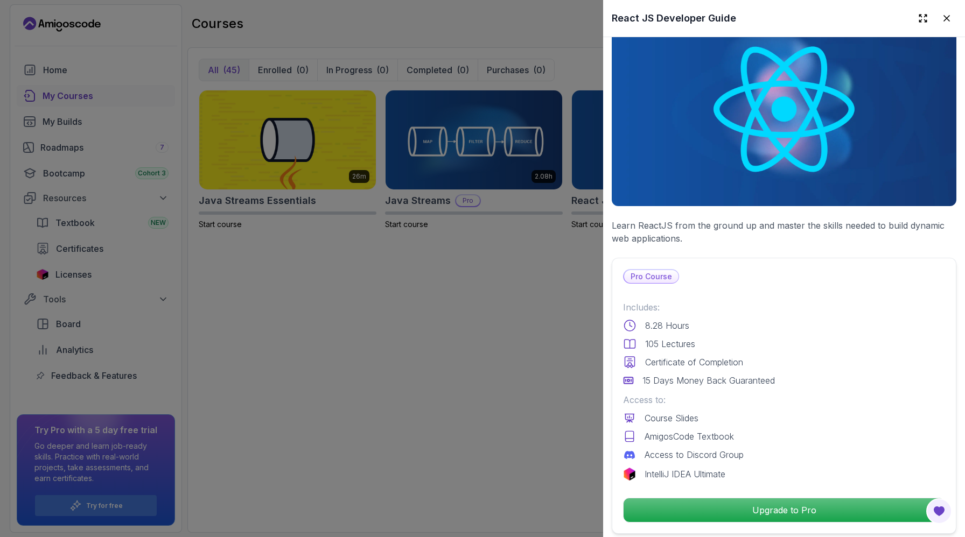
scroll to position [40, 0]
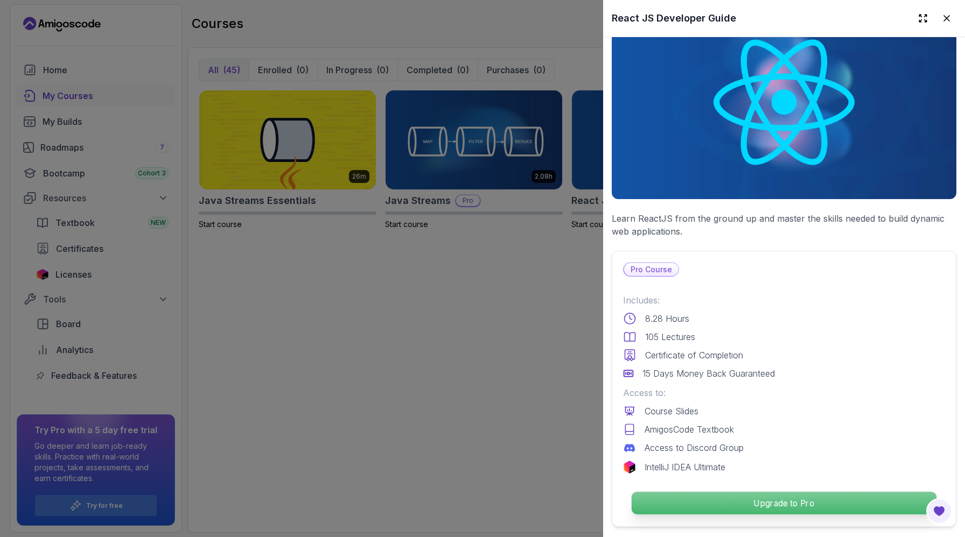
click at [761, 499] on p "Upgrade to Pro" at bounding box center [783, 503] width 305 height 23
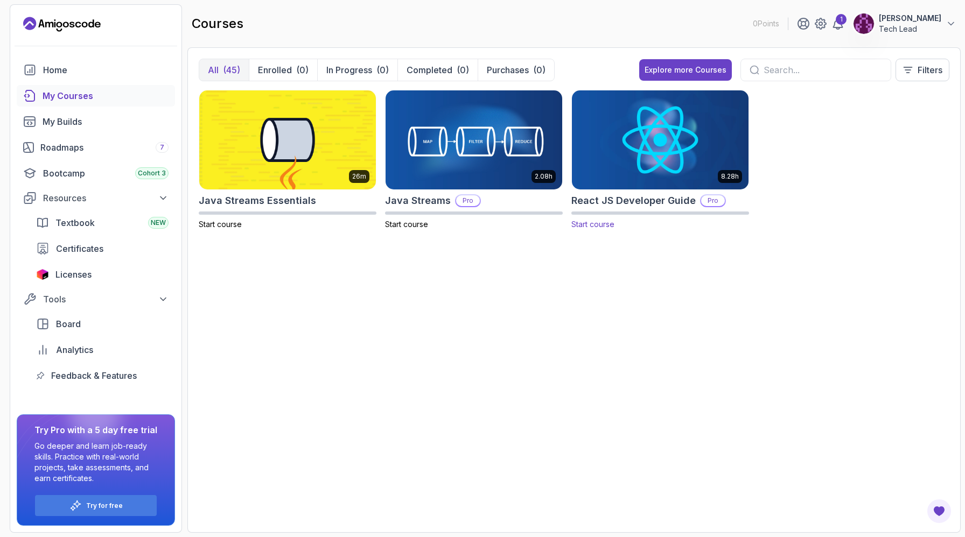
click at [610, 199] on h2 "React JS Developer Guide" at bounding box center [633, 200] width 124 height 15
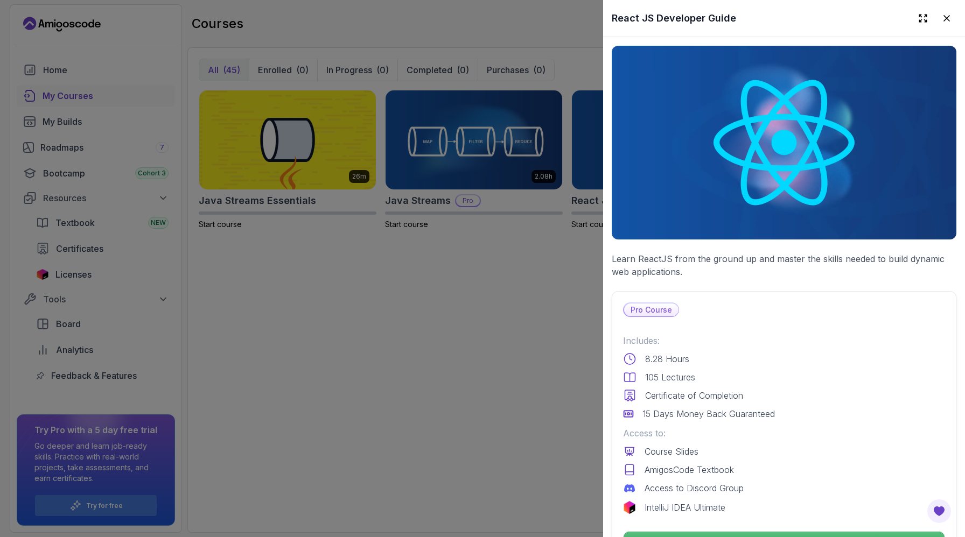
click at [444, 304] on div at bounding box center [482, 268] width 965 height 537
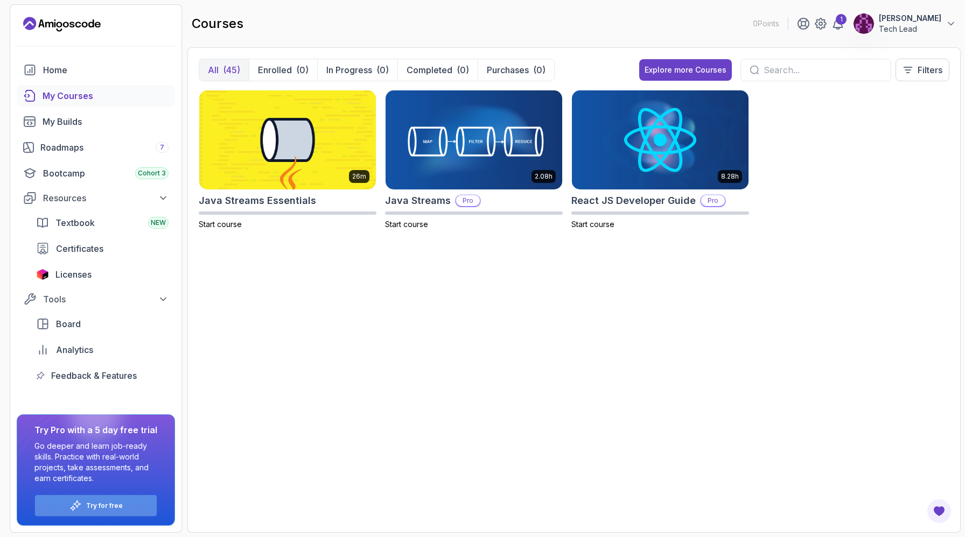
click at [97, 510] on p "Try for free" at bounding box center [104, 506] width 37 height 9
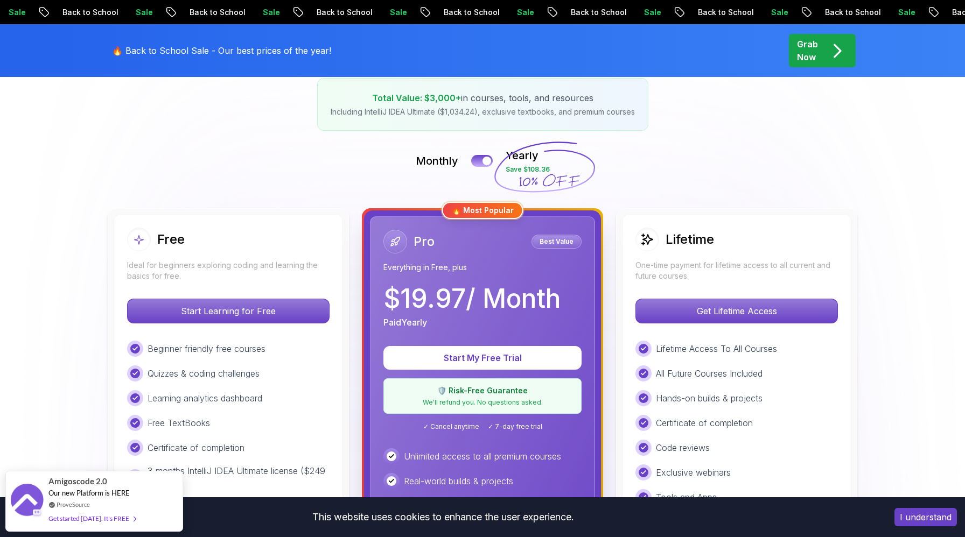
scroll to position [186, 0]
click at [467, 355] on p "Start My Free Trial" at bounding box center [483, 358] width 164 height 12
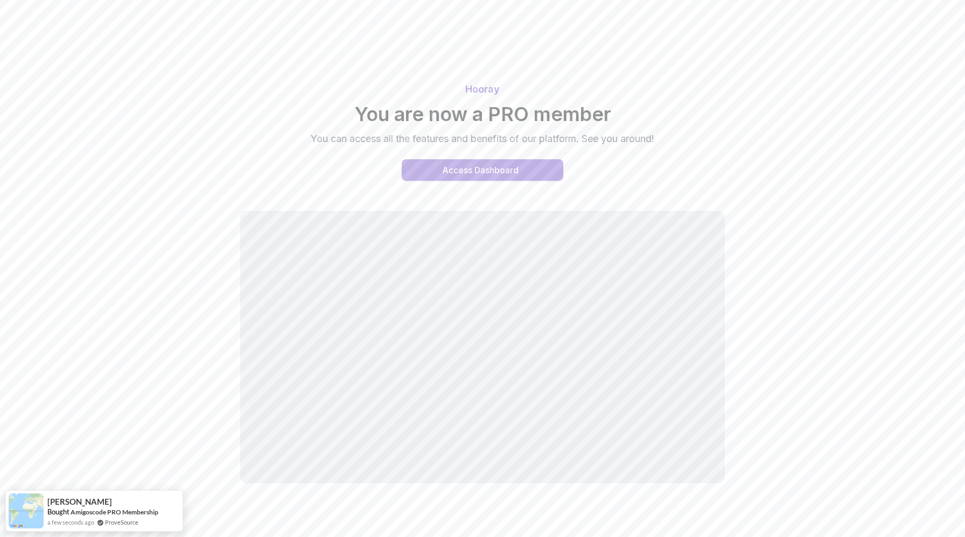
click at [441, 170] on button "Access Dashboard" at bounding box center [483, 170] width 162 height 22
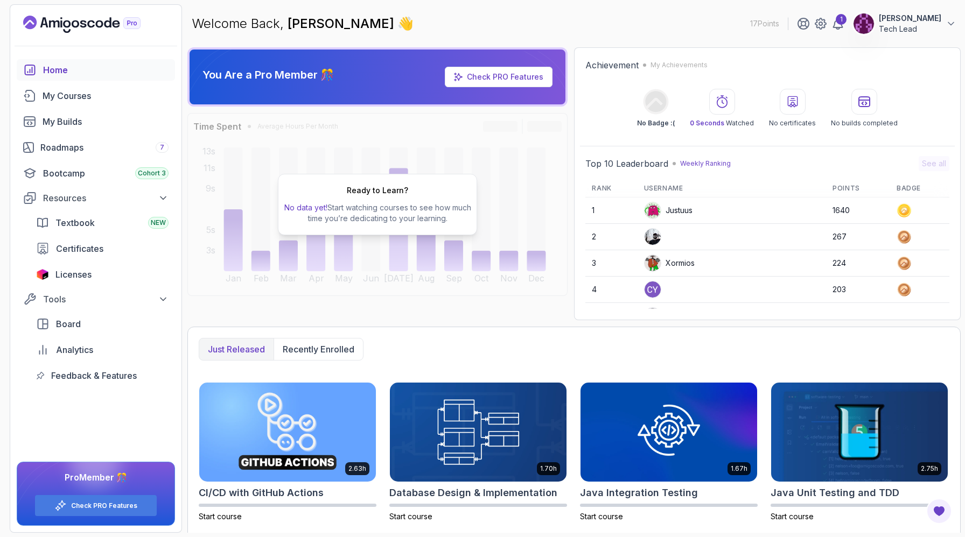
click at [884, 26] on p "Tech Lead" at bounding box center [910, 29] width 62 height 11
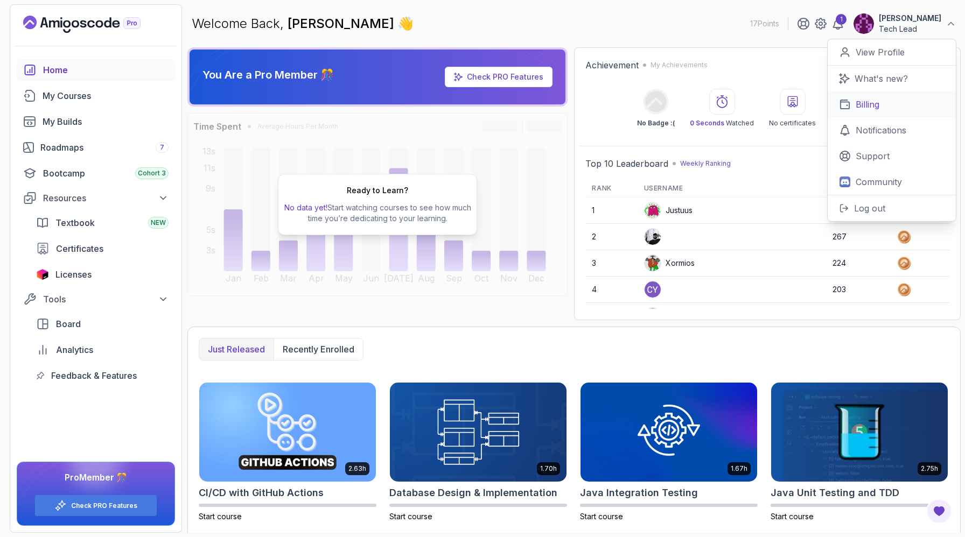
click at [868, 103] on p "Billing" at bounding box center [867, 104] width 24 height 13
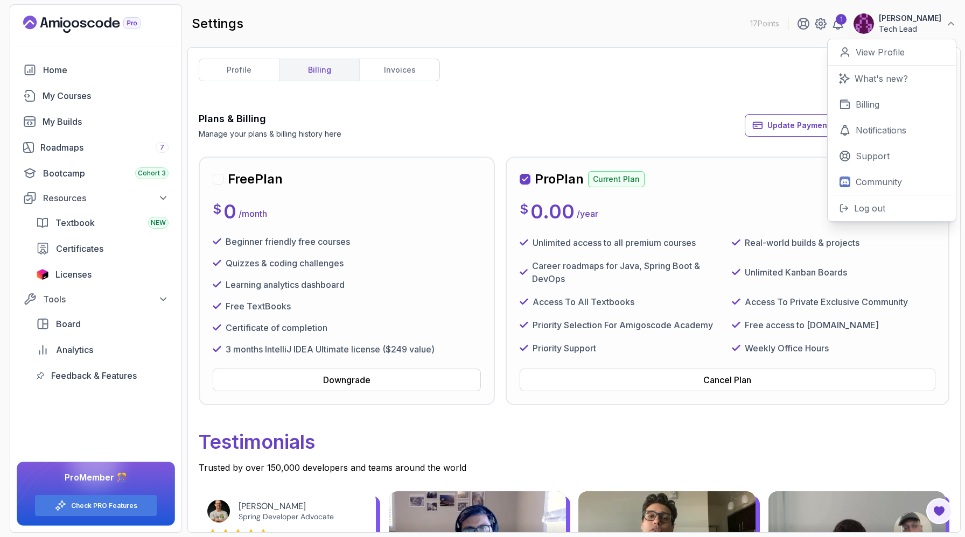
click at [731, 97] on div "profile billing invoices Plans & Billing Manage your plans & billing history he…" at bounding box center [574, 290] width 750 height 463
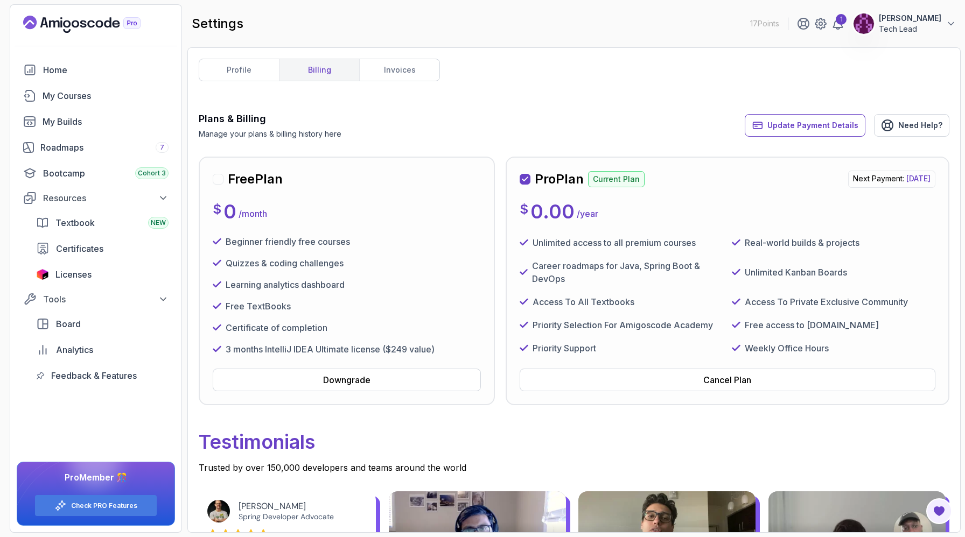
click at [619, 181] on p "Current Plan" at bounding box center [616, 179] width 57 height 16
click at [906, 181] on span "[DATE]" at bounding box center [918, 178] width 24 height 9
click at [906, 177] on span "[DATE]" at bounding box center [918, 178] width 24 height 9
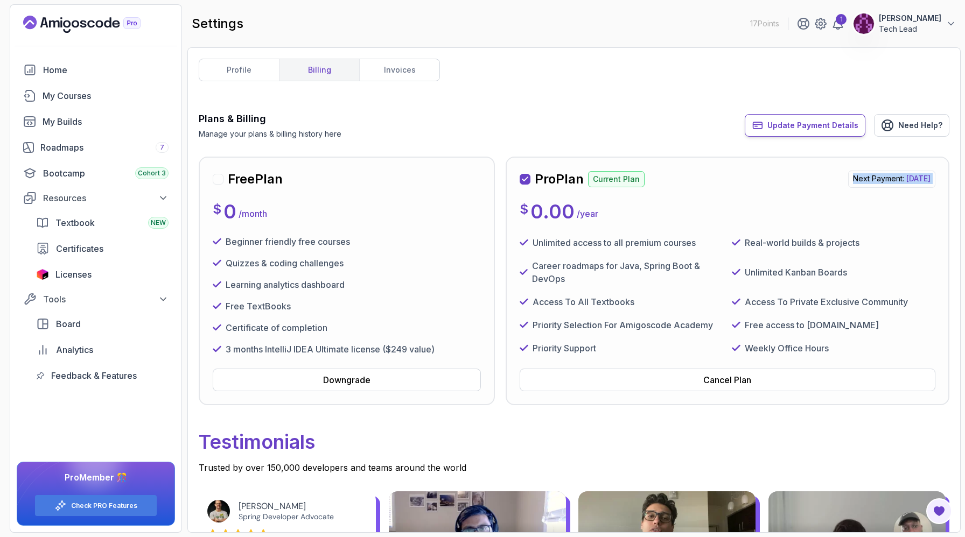
click at [833, 130] on span "Update Payment Details" at bounding box center [812, 125] width 91 height 11
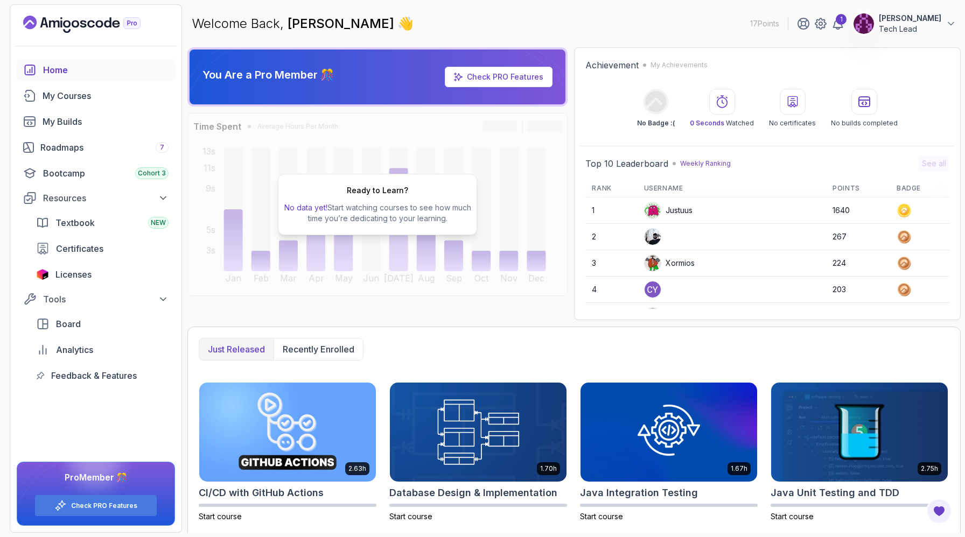
click at [469, 110] on div "You Are a Pro Member 🎊 Check PRO Features Time Spent Average Hours Per Month Ja…" at bounding box center [377, 183] width 380 height 273
click at [509, 74] on link "Check PRO Features" at bounding box center [505, 76] width 76 height 9
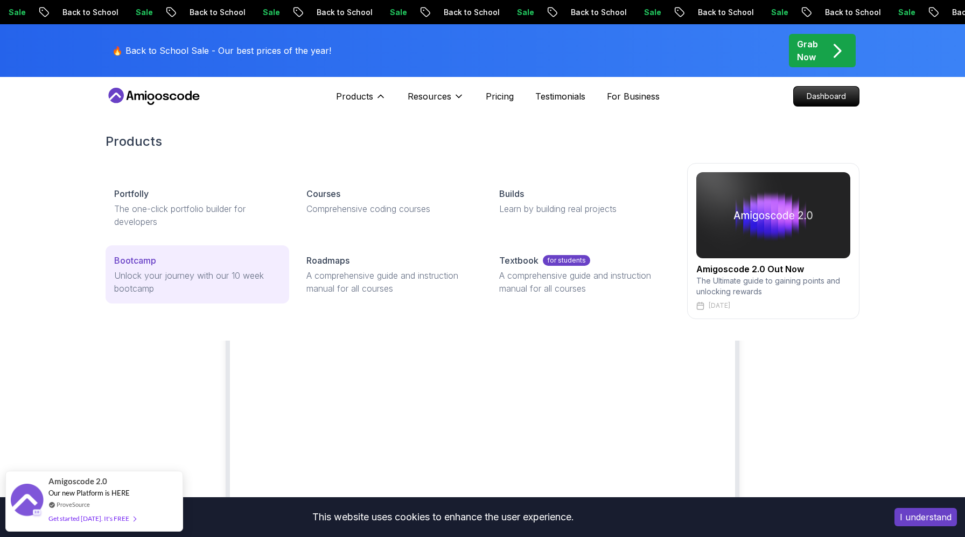
click at [178, 264] on div "Bootcamp" at bounding box center [197, 260] width 166 height 13
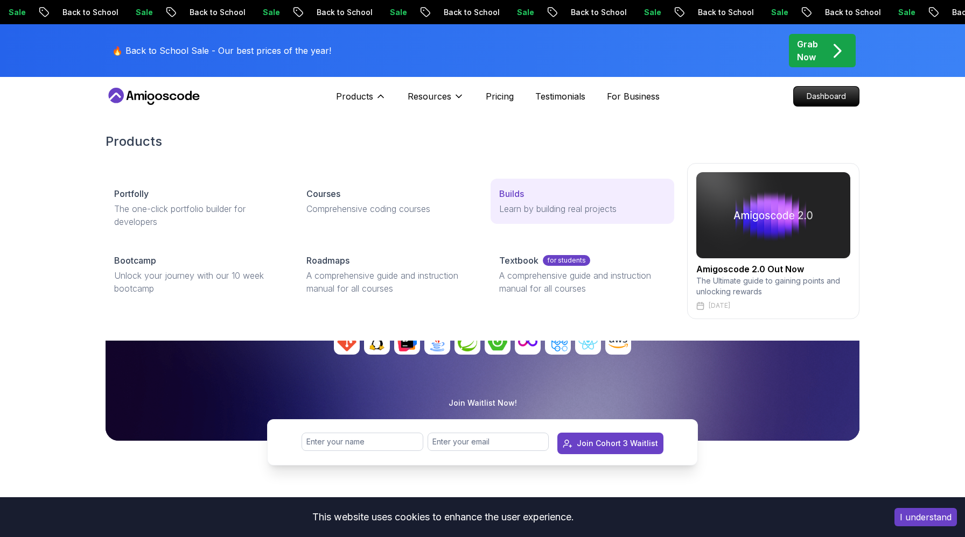
click at [549, 198] on div "Builds" at bounding box center [582, 193] width 166 height 13
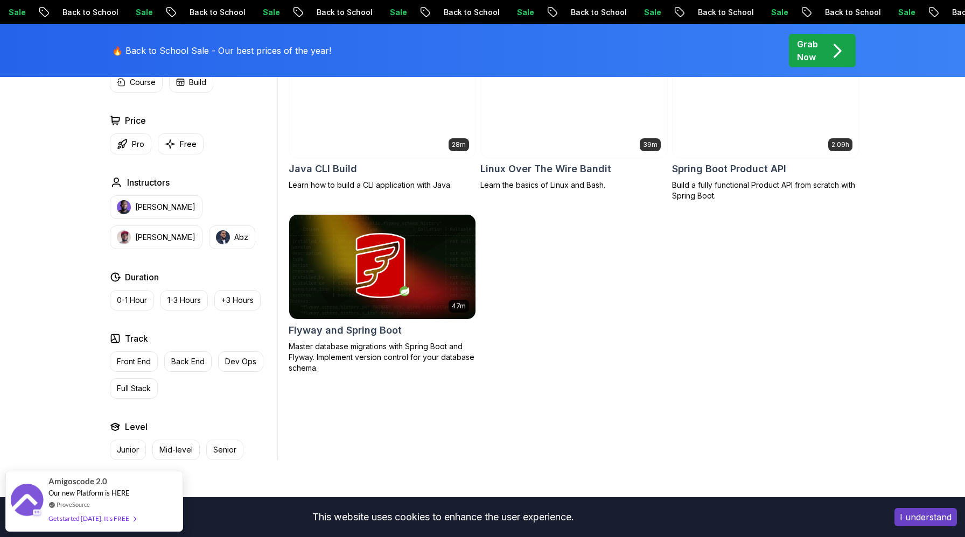
scroll to position [361, 0]
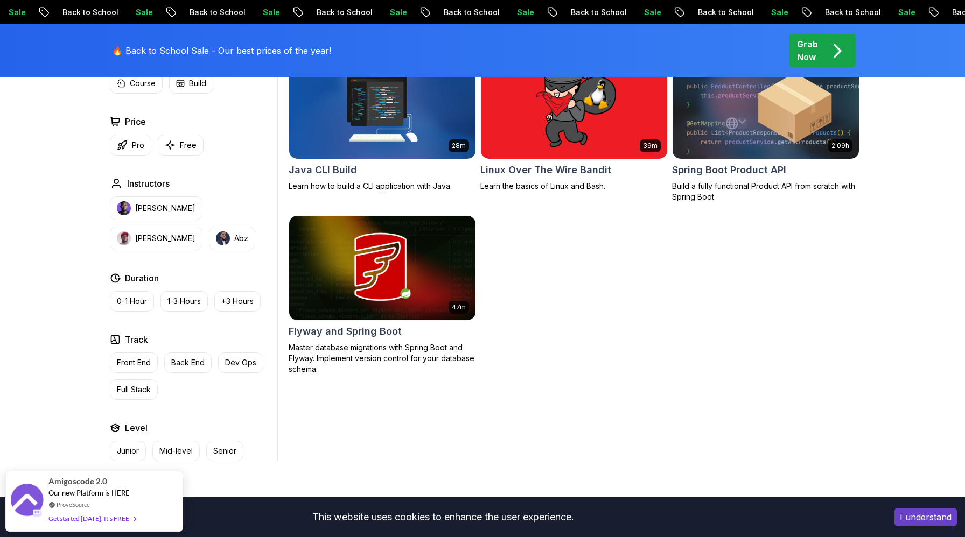
click at [337, 333] on h2 "Flyway and Spring Boot" at bounding box center [345, 331] width 113 height 15
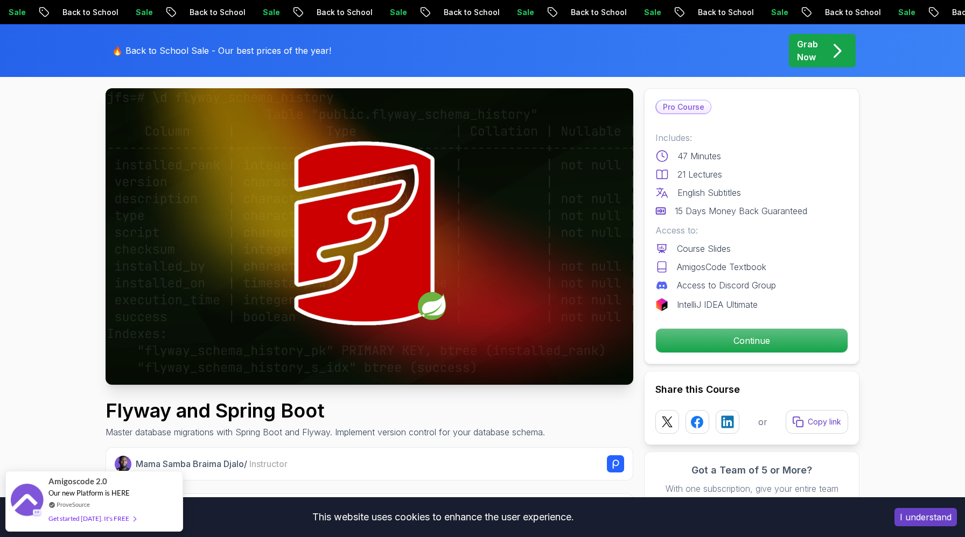
scroll to position [59, 0]
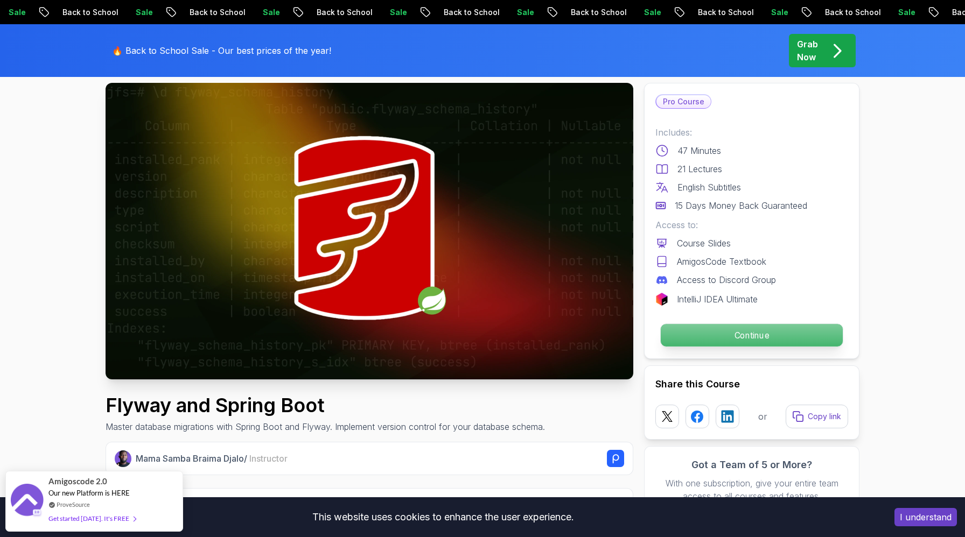
click at [746, 332] on p "Continue" at bounding box center [752, 335] width 182 height 23
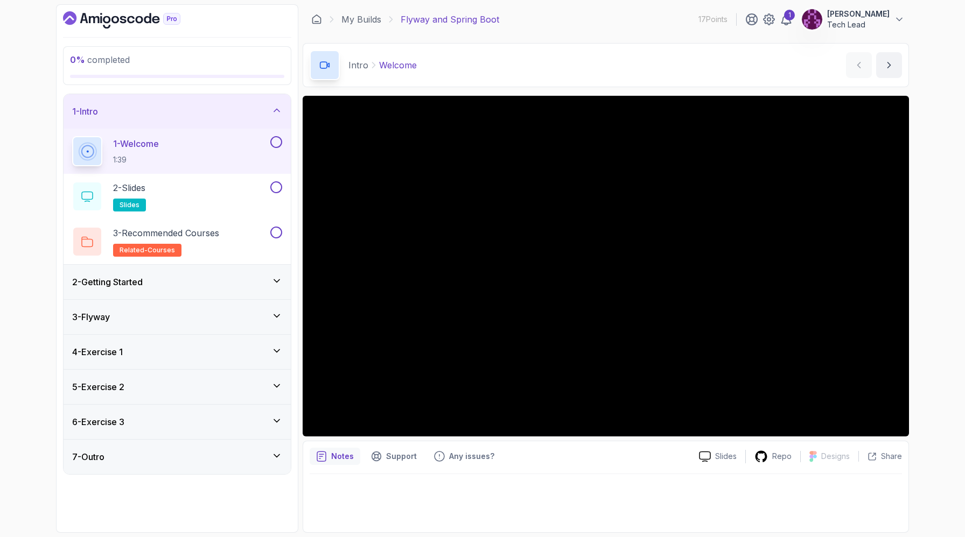
click at [529, 494] on div at bounding box center [606, 500] width 592 height 52
click at [279, 315] on icon at bounding box center [276, 316] width 11 height 11
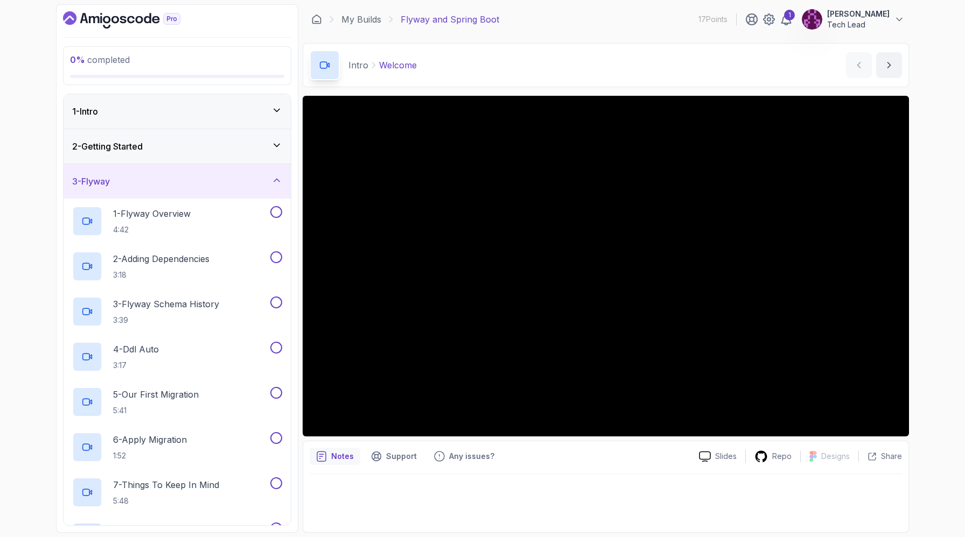
click at [277, 181] on icon at bounding box center [276, 180] width 11 height 11
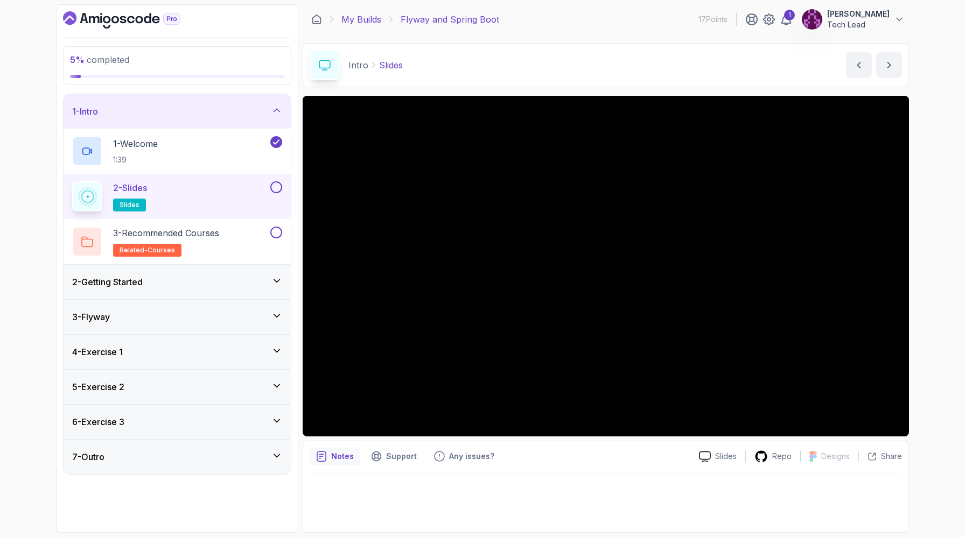
click at [359, 17] on link "My Builds" at bounding box center [361, 19] width 40 height 13
click at [192, 281] on div "2 - Getting Started" at bounding box center [177, 282] width 210 height 13
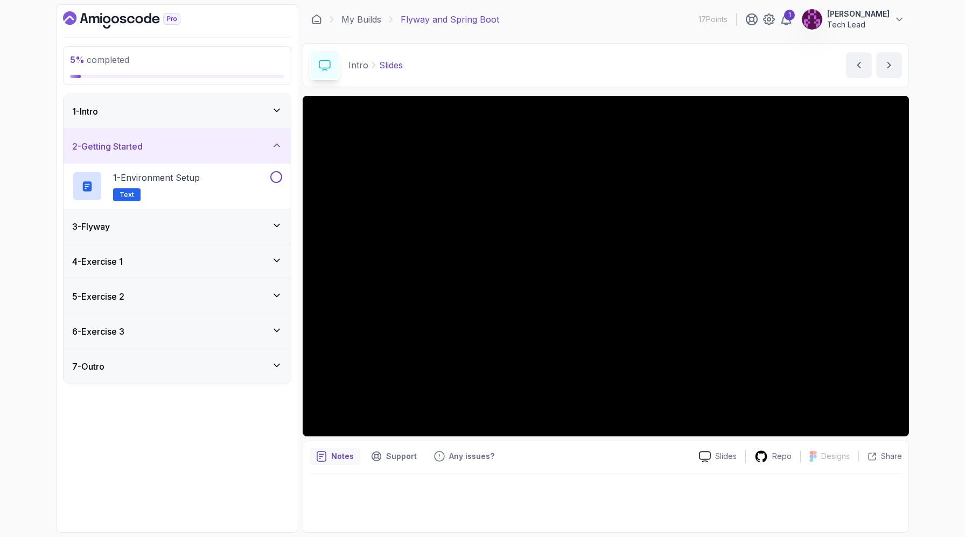
click at [190, 121] on div "1 - Intro" at bounding box center [177, 111] width 227 height 34
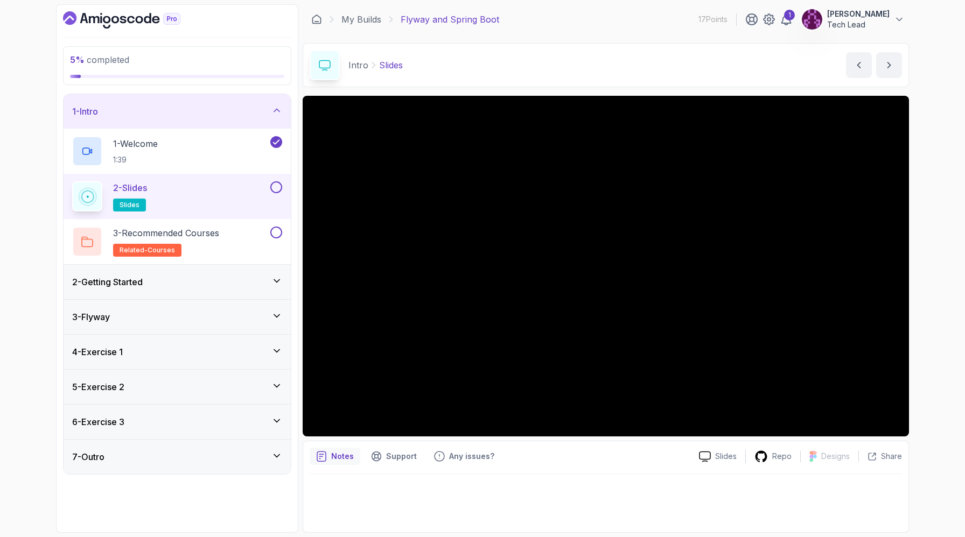
click at [205, 182] on div "2 - Slides slides" at bounding box center [170, 196] width 196 height 30
click at [270, 191] on div at bounding box center [275, 187] width 14 height 12
click at [893, 70] on icon "next content" at bounding box center [888, 65] width 11 height 11
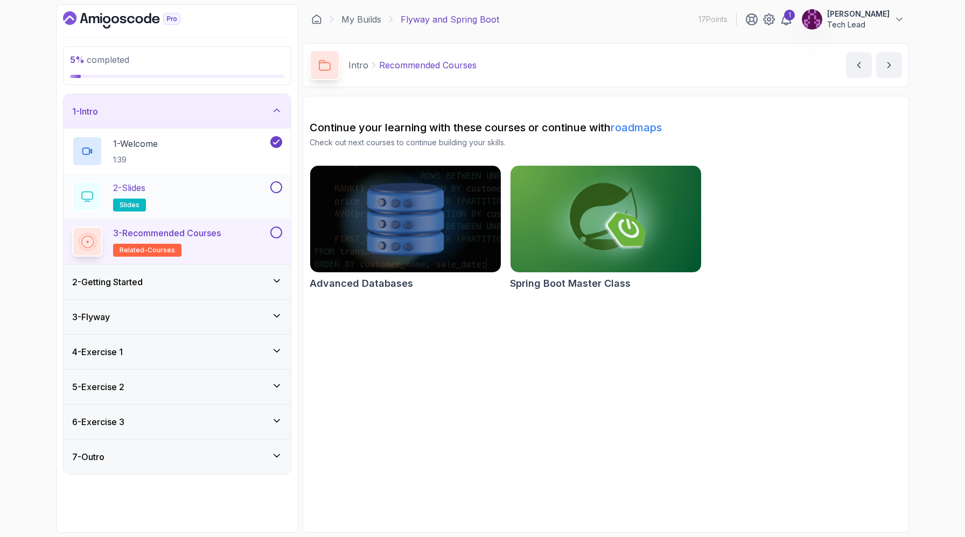
click at [276, 185] on button at bounding box center [276, 187] width 12 height 12
click at [235, 186] on div "2 - Slides slides" at bounding box center [170, 196] width 196 height 30
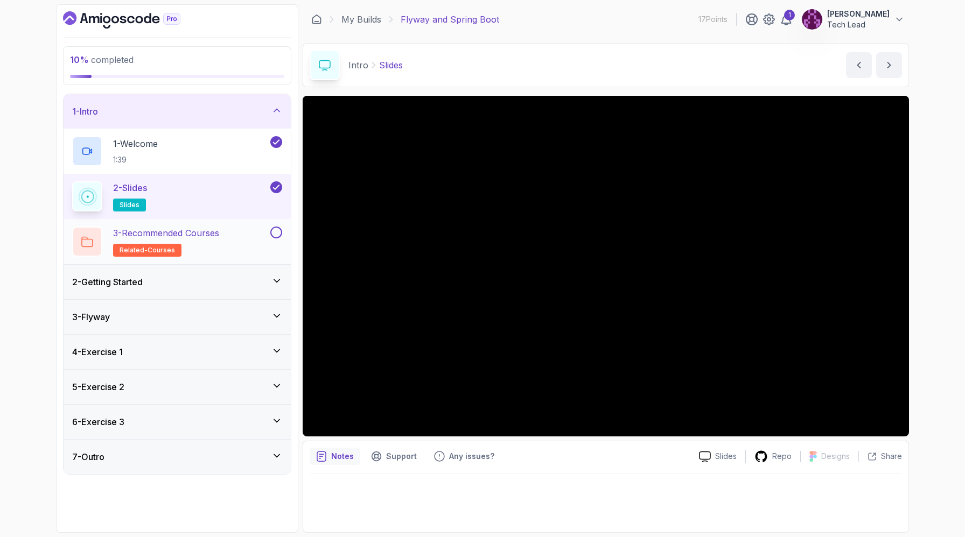
click at [200, 235] on p "3 - Recommended Courses" at bounding box center [166, 233] width 106 height 13
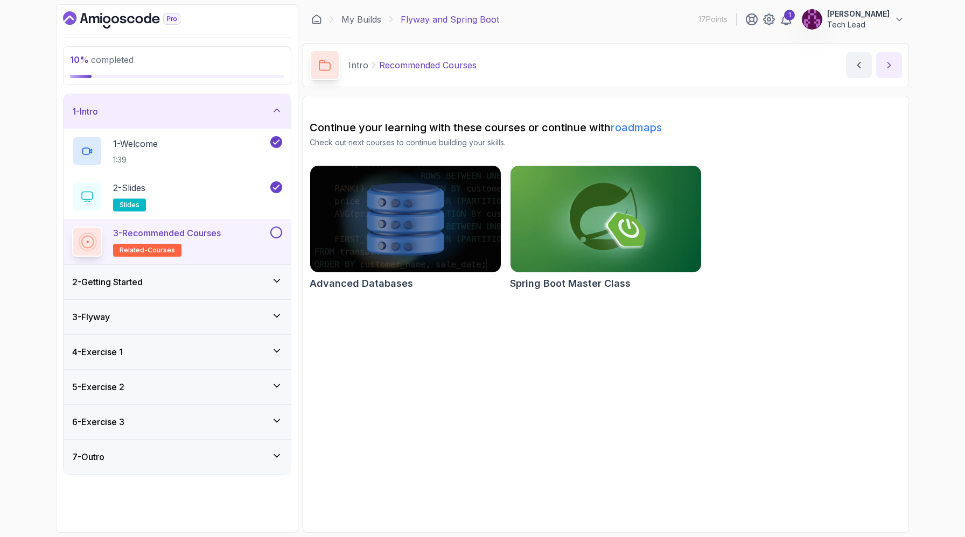
click at [888, 63] on icon "next content" at bounding box center [889, 64] width 3 height 5
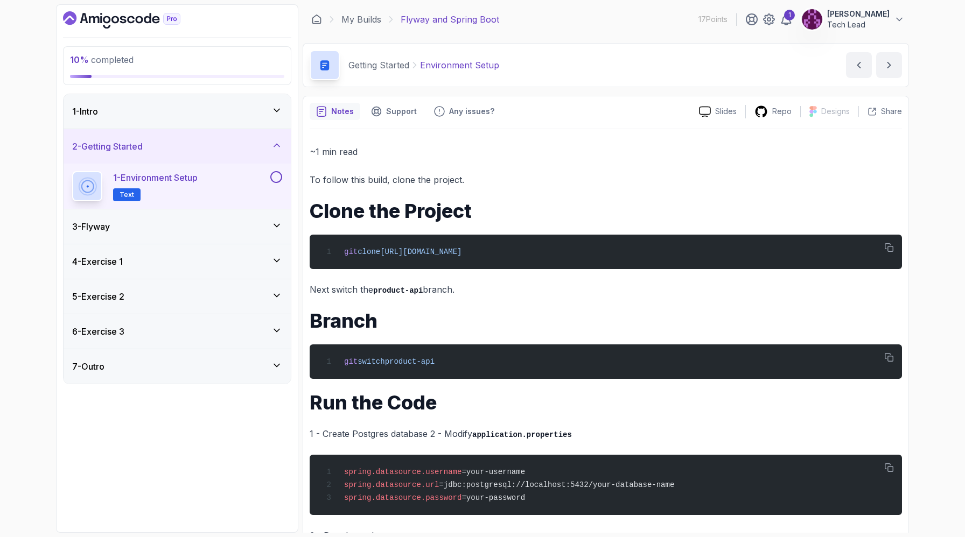
click at [238, 102] on div "1 - Intro" at bounding box center [177, 111] width 227 height 34
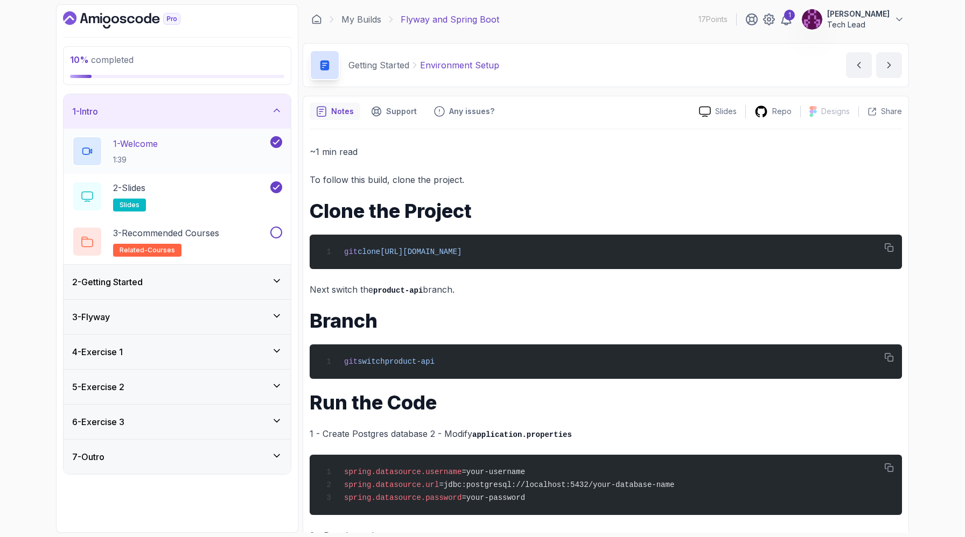
click at [204, 146] on div "1 - Welcome 1:39" at bounding box center [170, 151] width 196 height 30
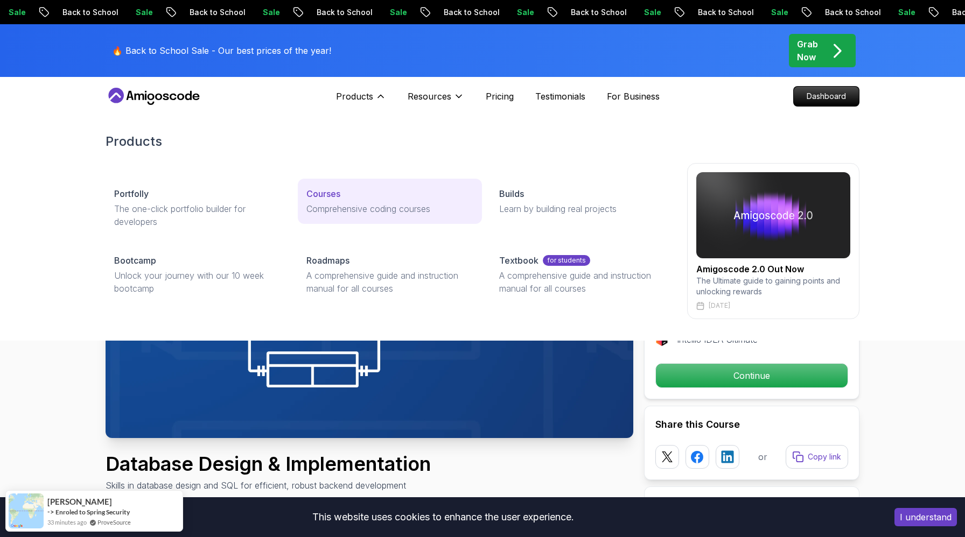
click at [374, 191] on div "Courses" at bounding box center [389, 193] width 166 height 13
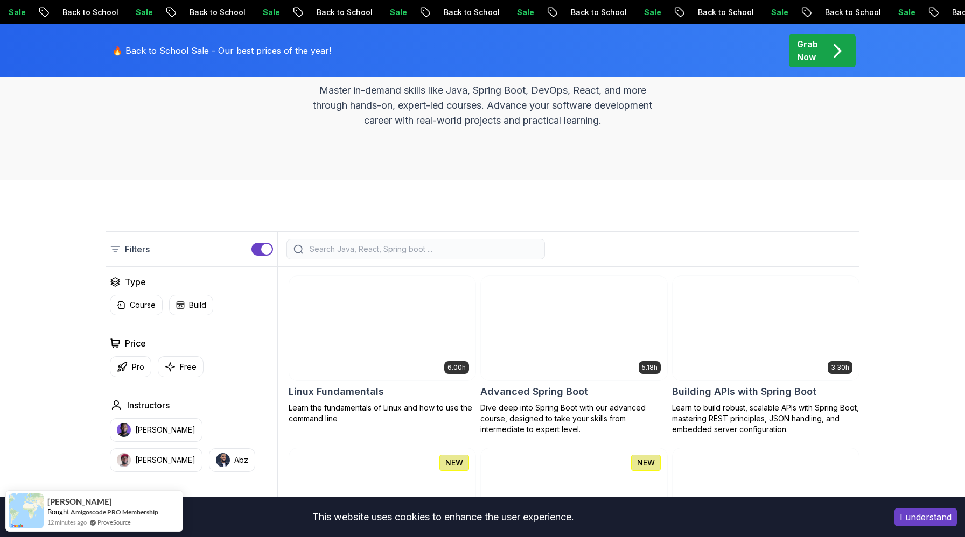
scroll to position [144, 0]
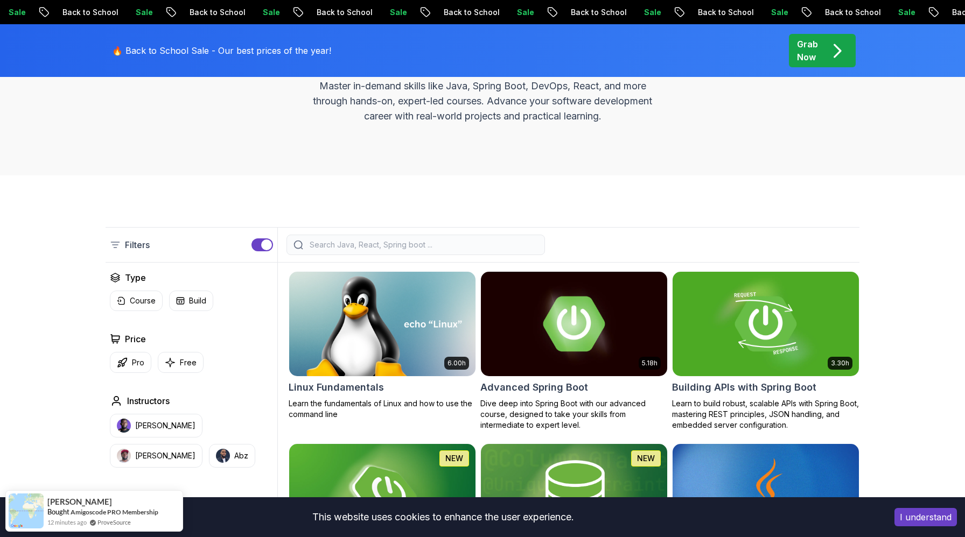
click at [466, 248] on input "search" at bounding box center [422, 245] width 230 height 11
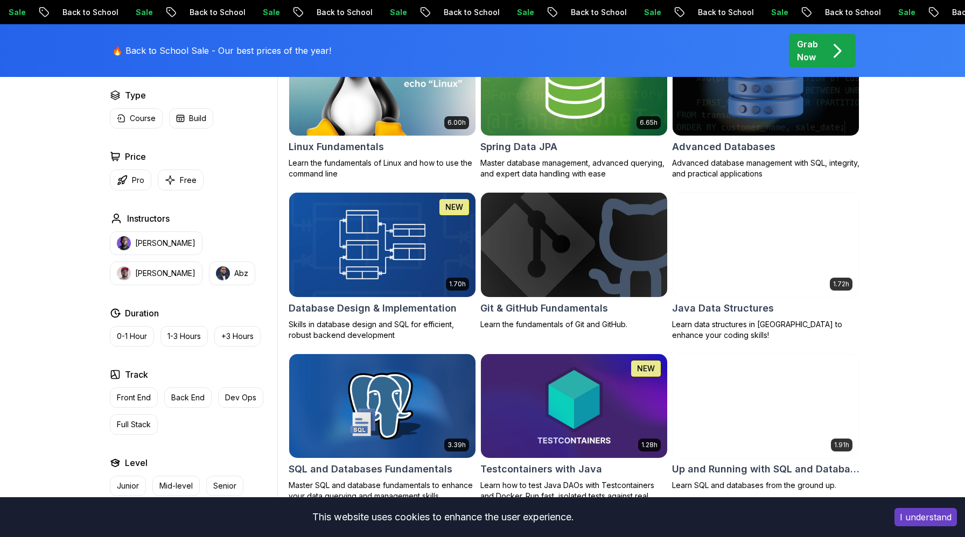
scroll to position [384, 0]
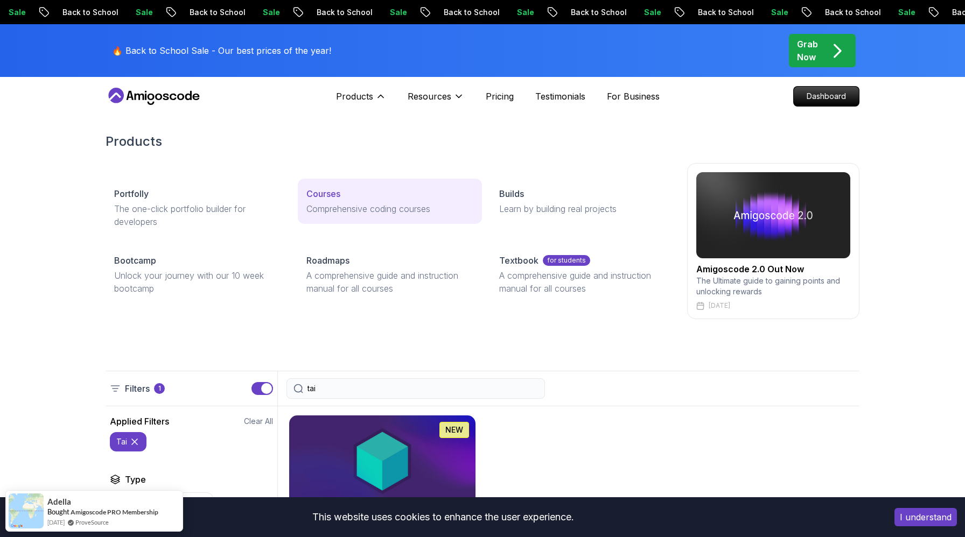
type input "tai"
click at [329, 189] on p "Courses" at bounding box center [323, 193] width 34 height 13
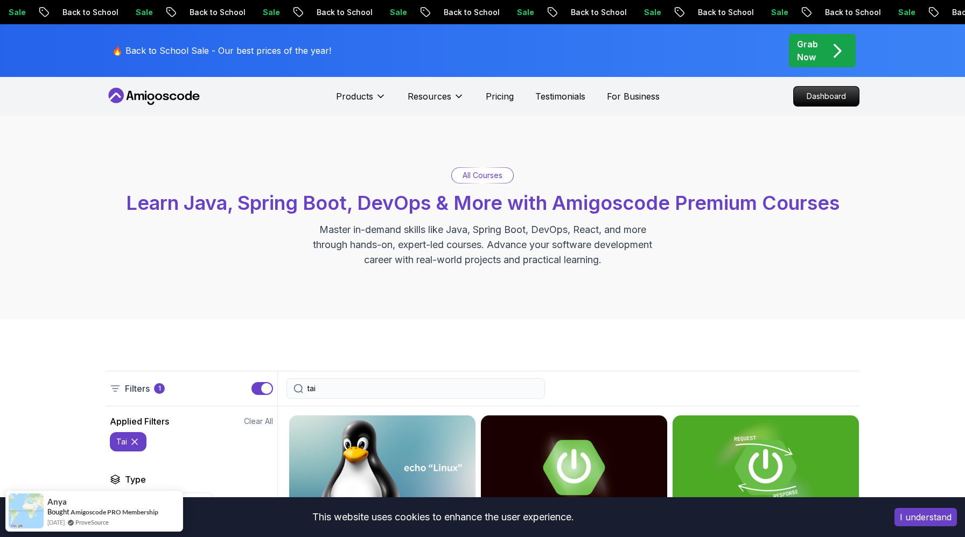
click at [329, 189] on div "All Courses Learn Java, Spring Boot, DevOps & More with Amigoscode Premium Cour…" at bounding box center [483, 217] width 754 height 100
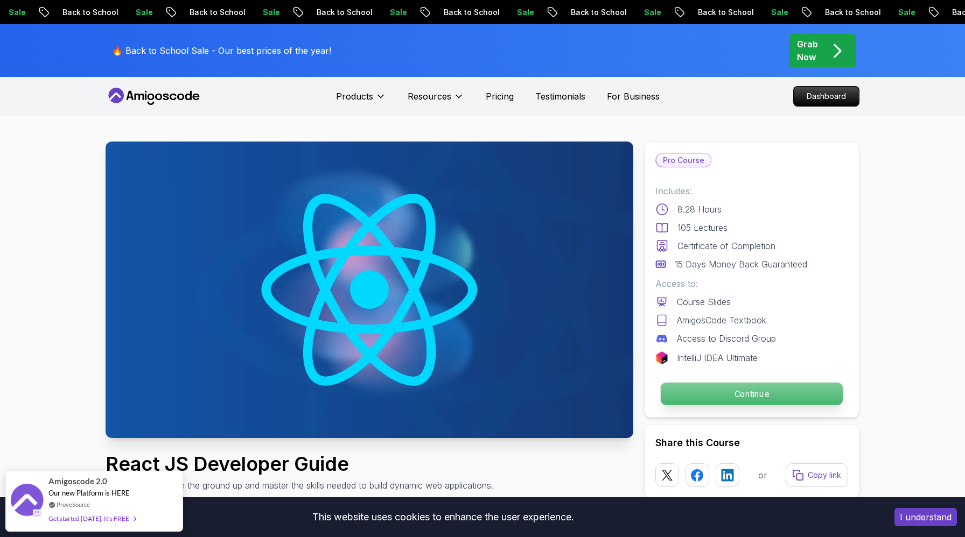
click at [755, 394] on p "Continue" at bounding box center [752, 394] width 182 height 23
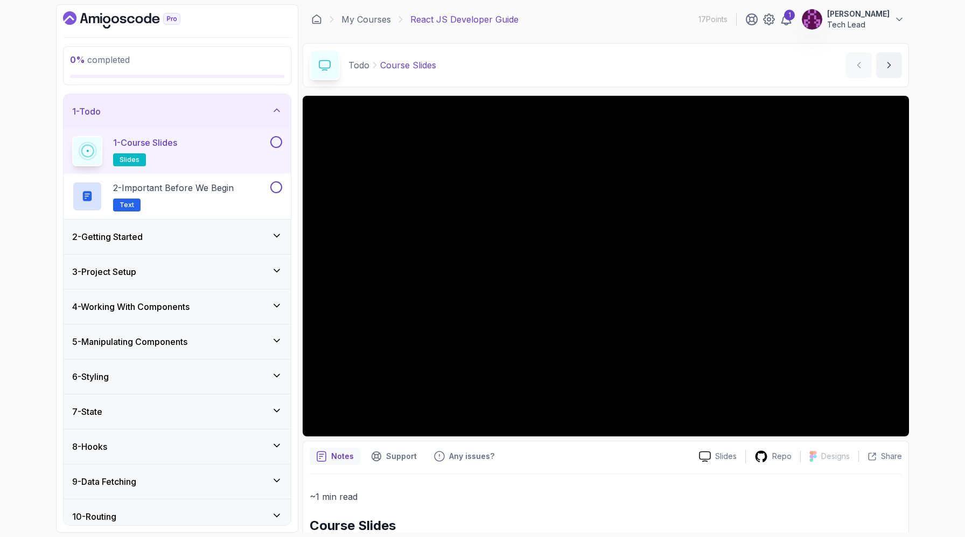
click at [171, 147] on p "1 - Course Slides" at bounding box center [145, 142] width 64 height 13
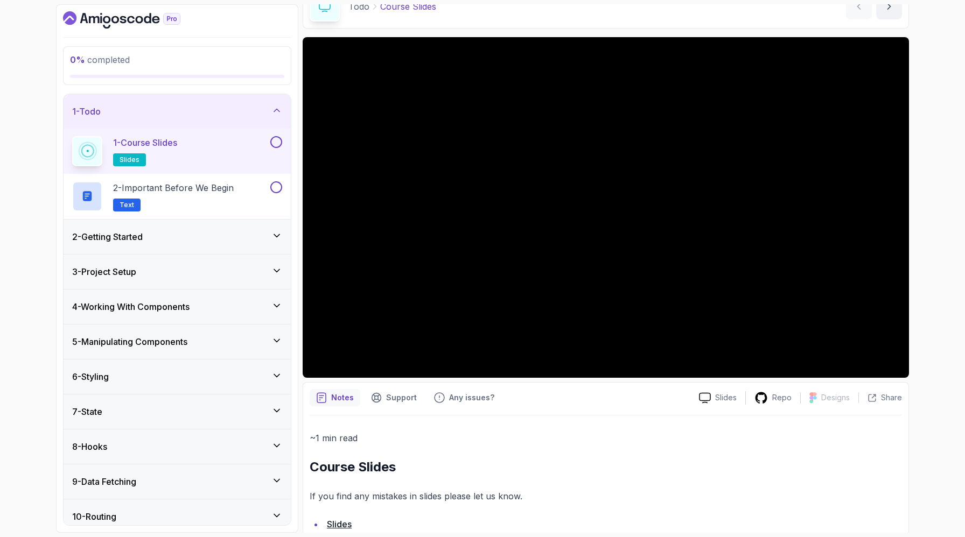
scroll to position [84, 0]
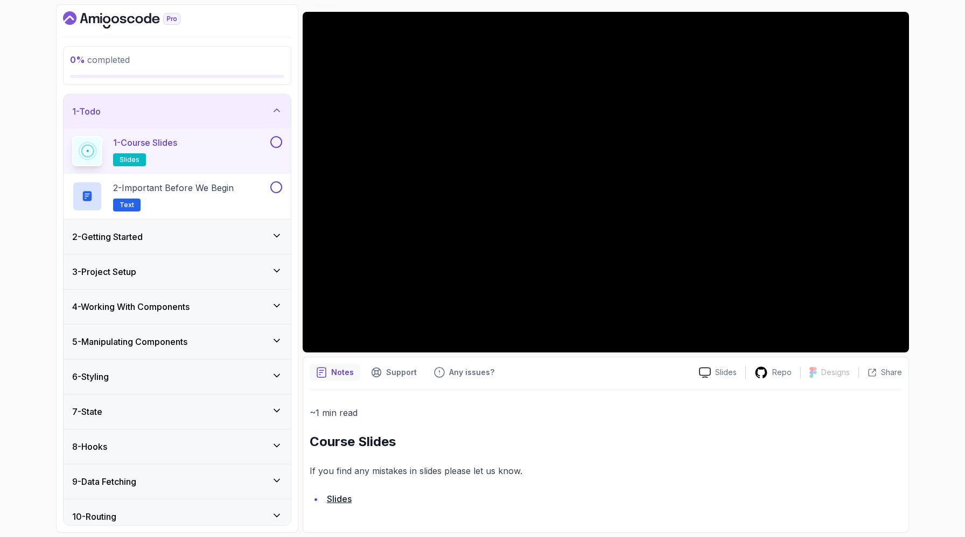
click at [337, 499] on link "Slides" at bounding box center [339, 499] width 25 height 11
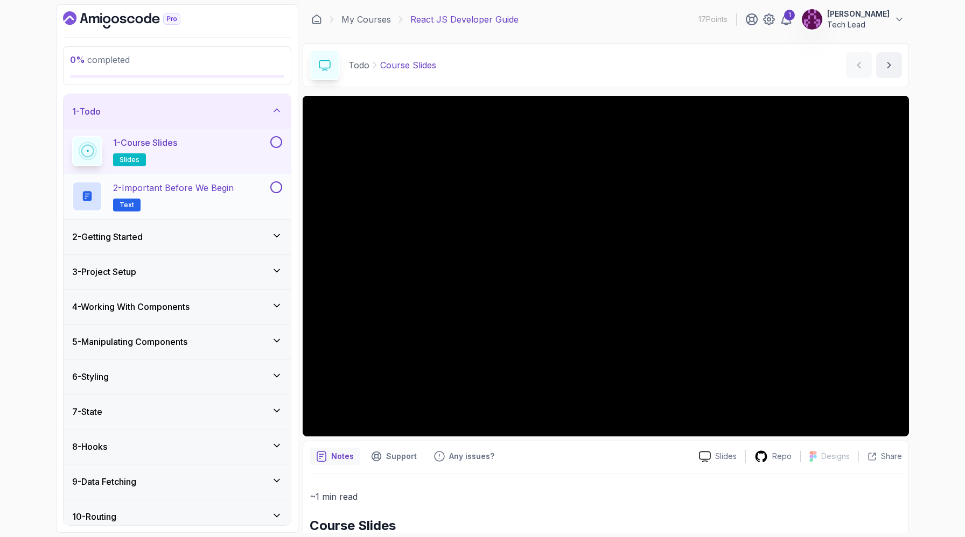
click at [193, 193] on p "2 - Important Before We Begin" at bounding box center [173, 187] width 121 height 13
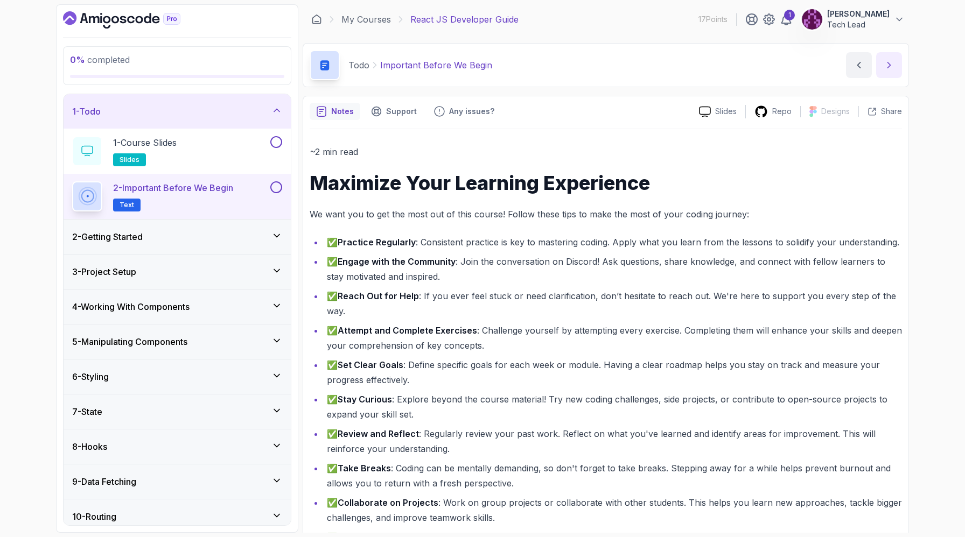
click at [891, 60] on icon "next content" at bounding box center [888, 65] width 11 height 11
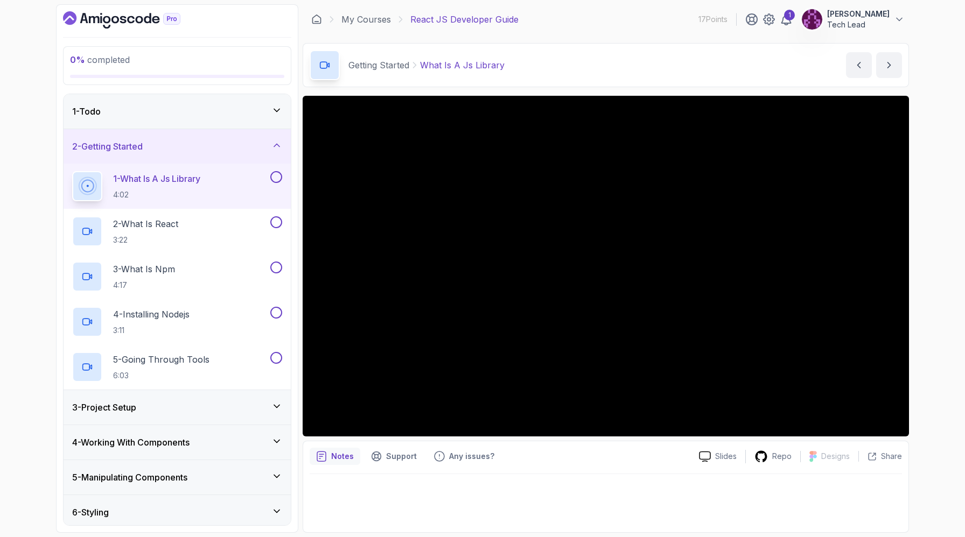
click at [564, 492] on div at bounding box center [606, 500] width 592 height 52
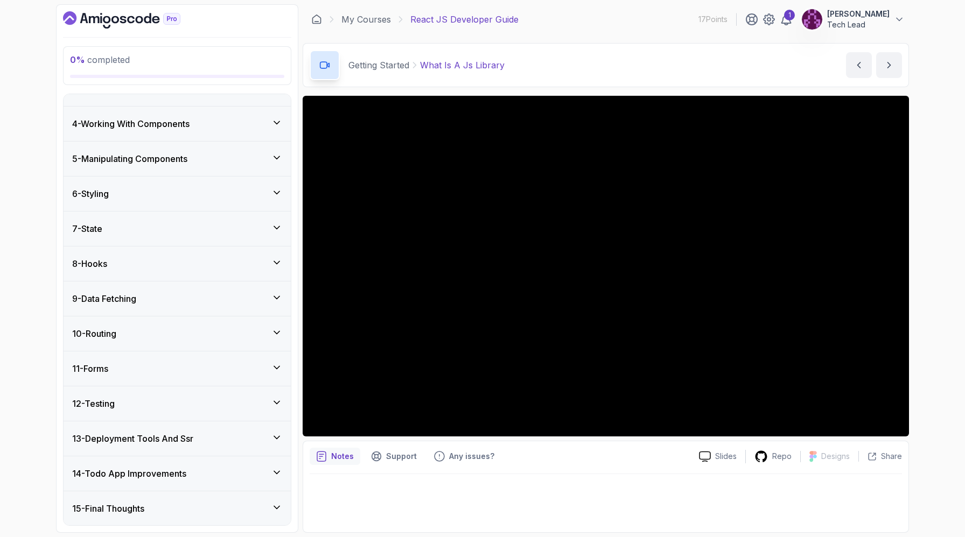
scroll to position [253, 0]
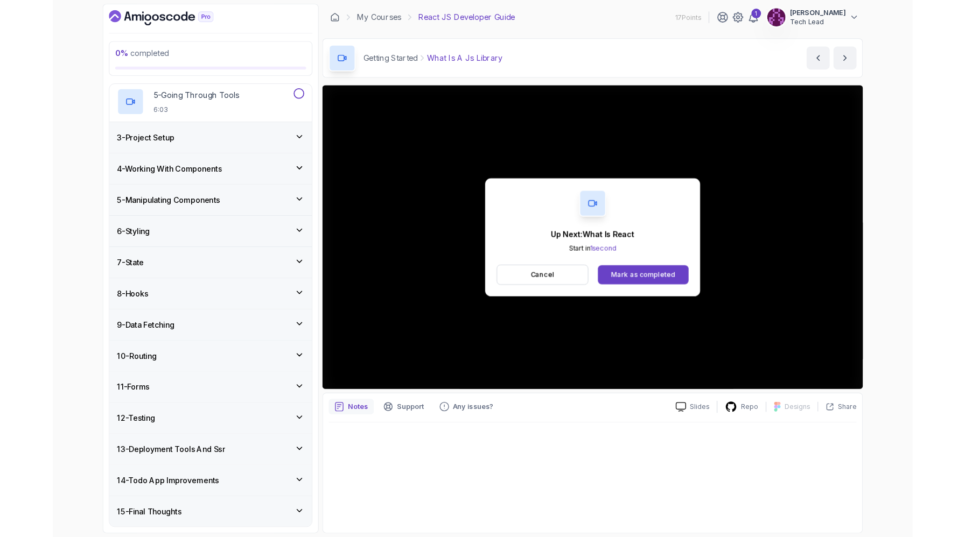
scroll to position [319, 0]
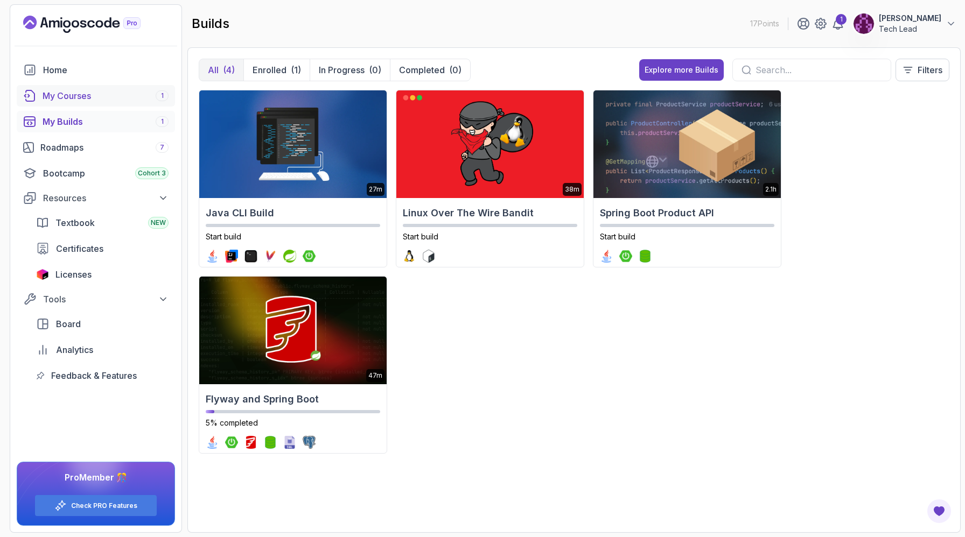
click at [60, 95] on div "My Courses 1" at bounding box center [106, 95] width 126 height 13
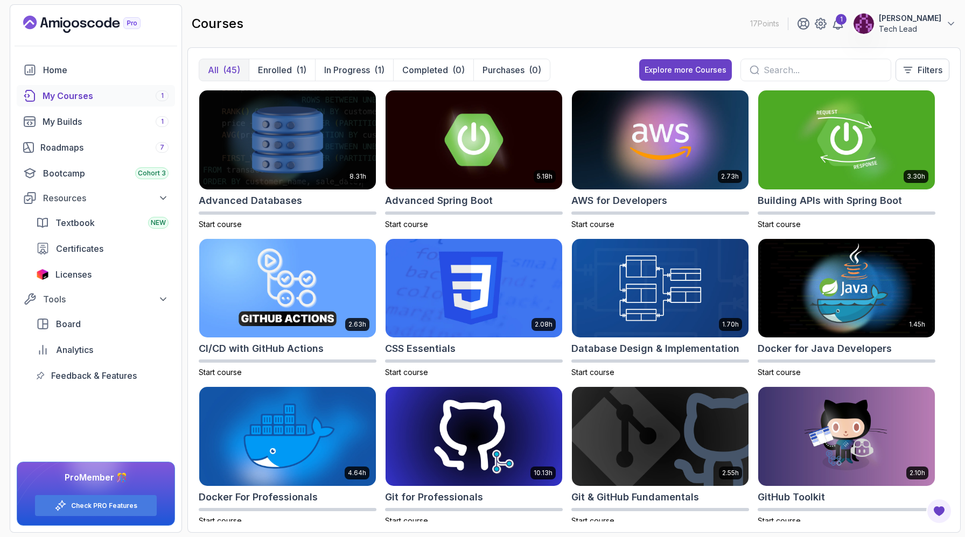
click at [789, 60] on div at bounding box center [815, 70] width 151 height 23
click at [792, 71] on input "text" at bounding box center [822, 70] width 118 height 13
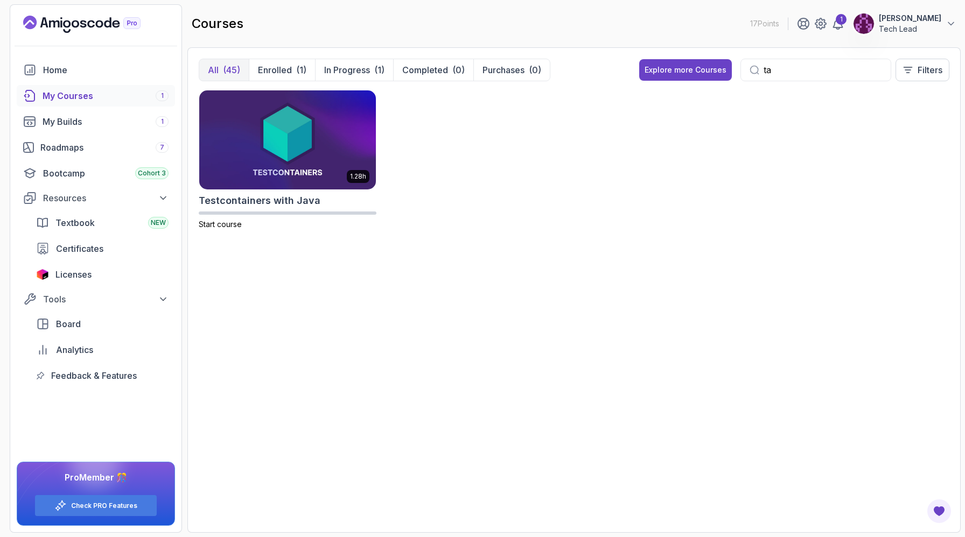
type input "t"
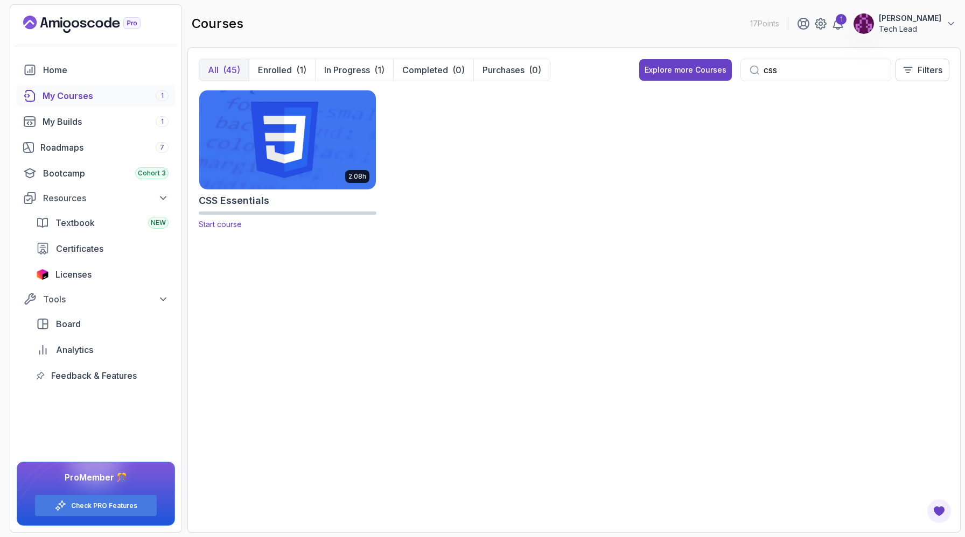
type input "css"
click at [234, 200] on h2 "CSS Essentials" at bounding box center [234, 200] width 71 height 15
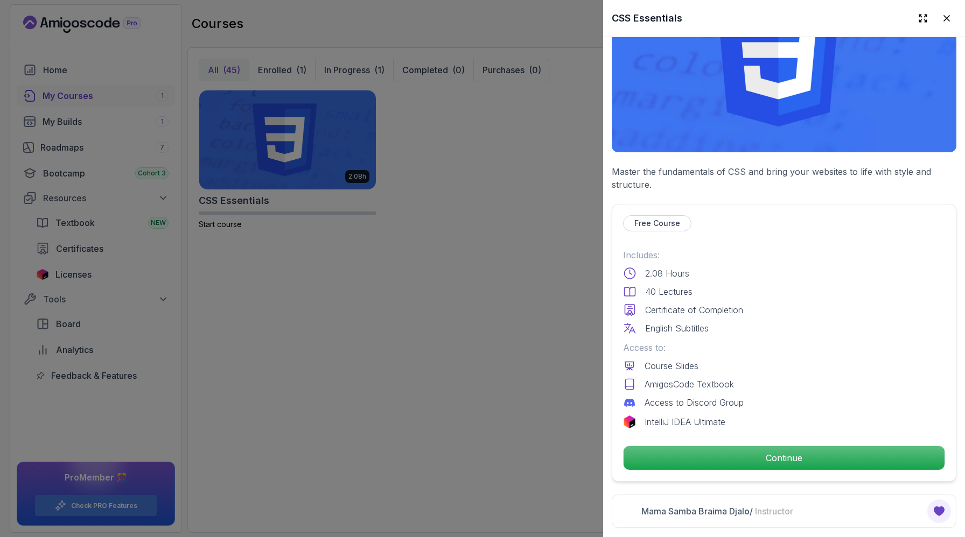
scroll to position [124, 0]
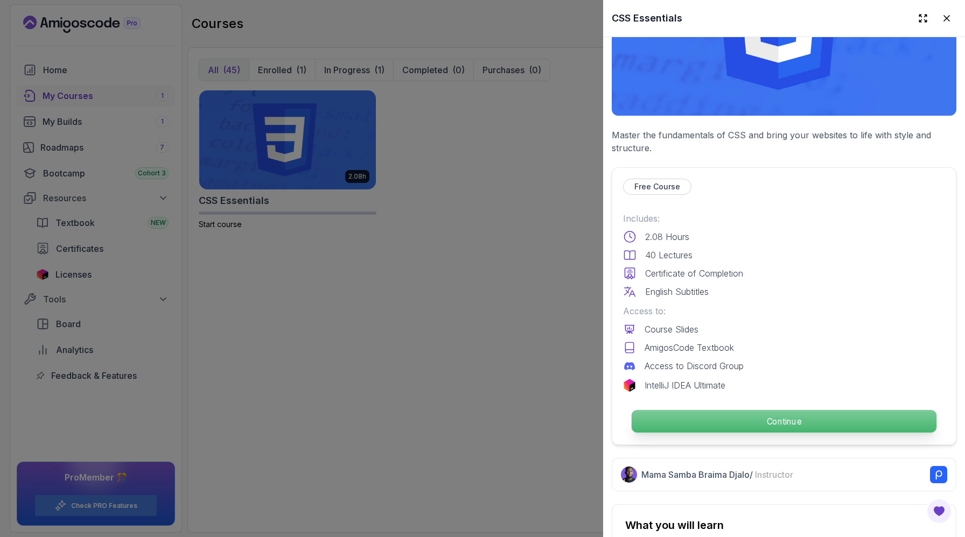
click at [775, 419] on p "Continue" at bounding box center [783, 421] width 305 height 23
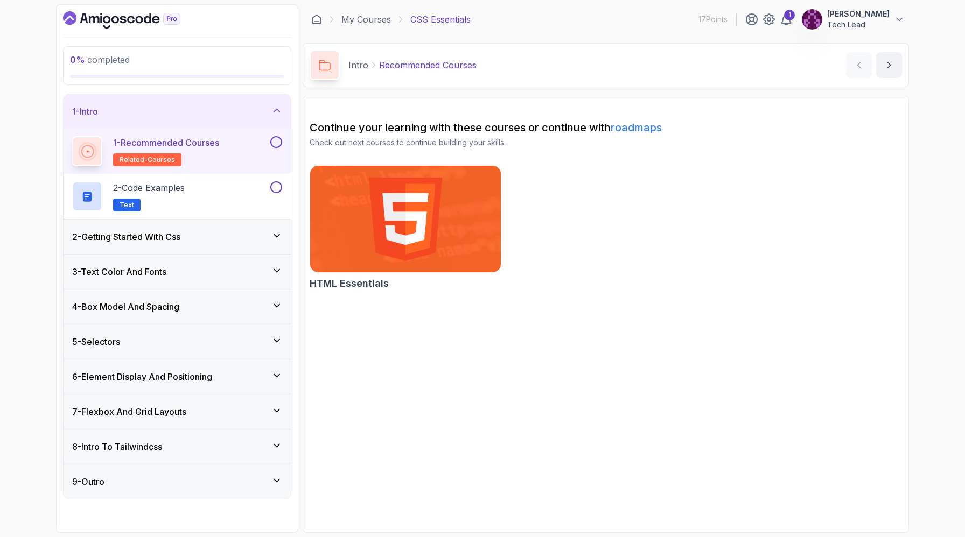
click at [182, 404] on div "7 - Flexbox And Grid Layouts" at bounding box center [177, 412] width 227 height 34
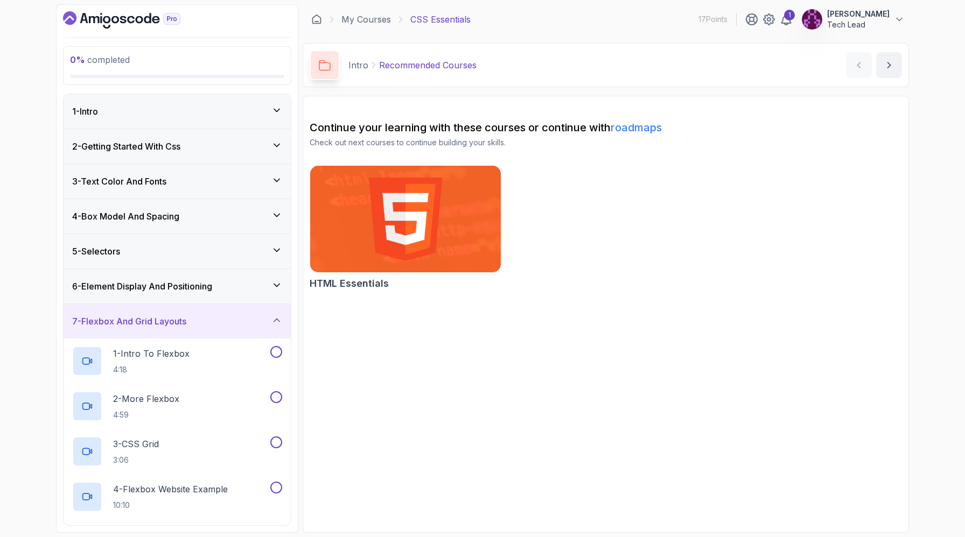
click at [195, 326] on div "7 - Flexbox And Grid Layouts" at bounding box center [177, 321] width 210 height 13
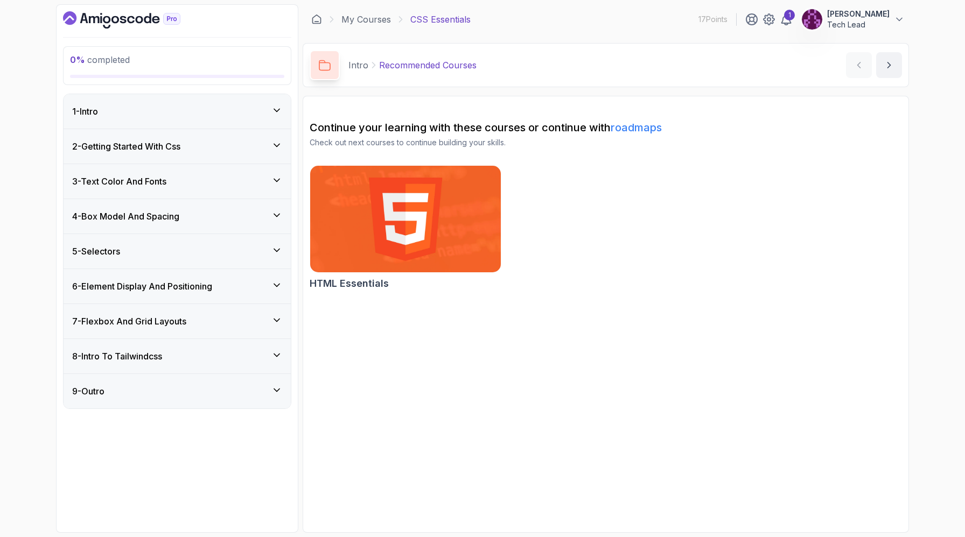
click at [191, 121] on div "1 - Intro" at bounding box center [177, 111] width 227 height 34
